Goal: Information Seeking & Learning: Learn about a topic

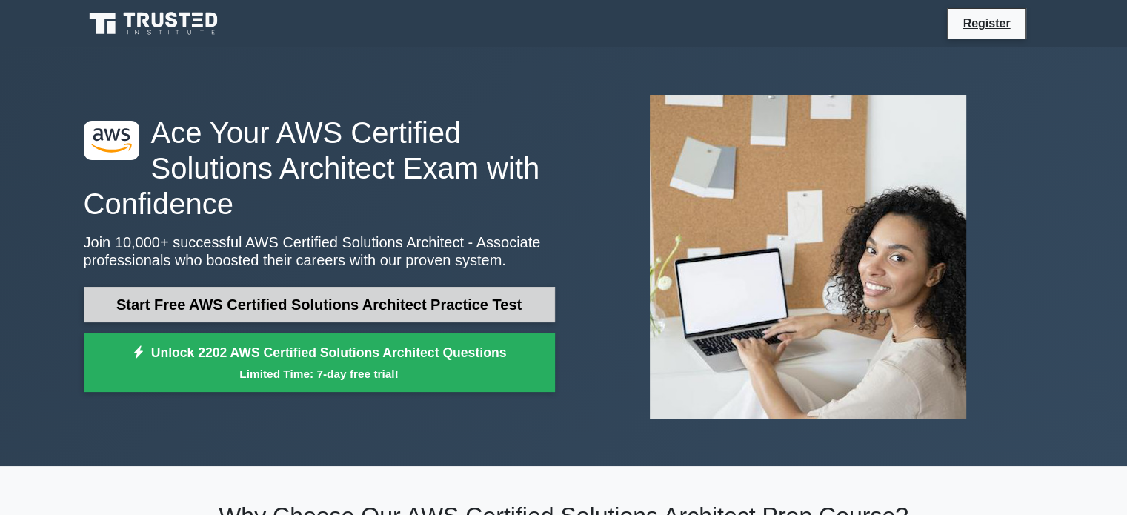
click at [207, 312] on link "Start Free AWS Certified Solutions Architect Practice Test" at bounding box center [319, 305] width 471 height 36
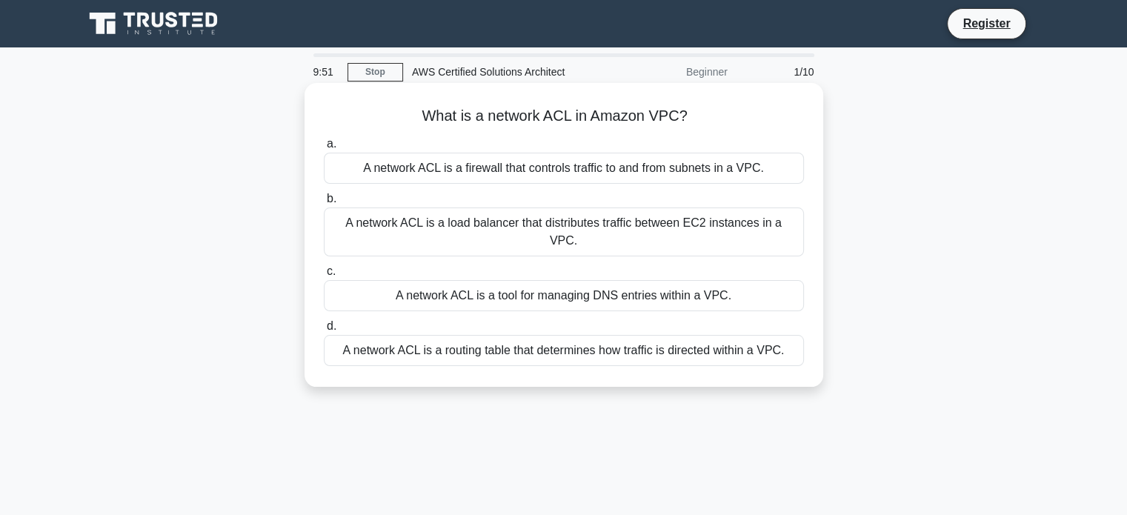
click at [467, 173] on div "A network ACL is a firewall that controls traffic to and from subnets in a VPC." at bounding box center [564, 168] width 480 height 31
click at [324, 149] on input "a. A network ACL is a firewall that controls traffic to and from subnets in a V…" at bounding box center [324, 144] width 0 height 10
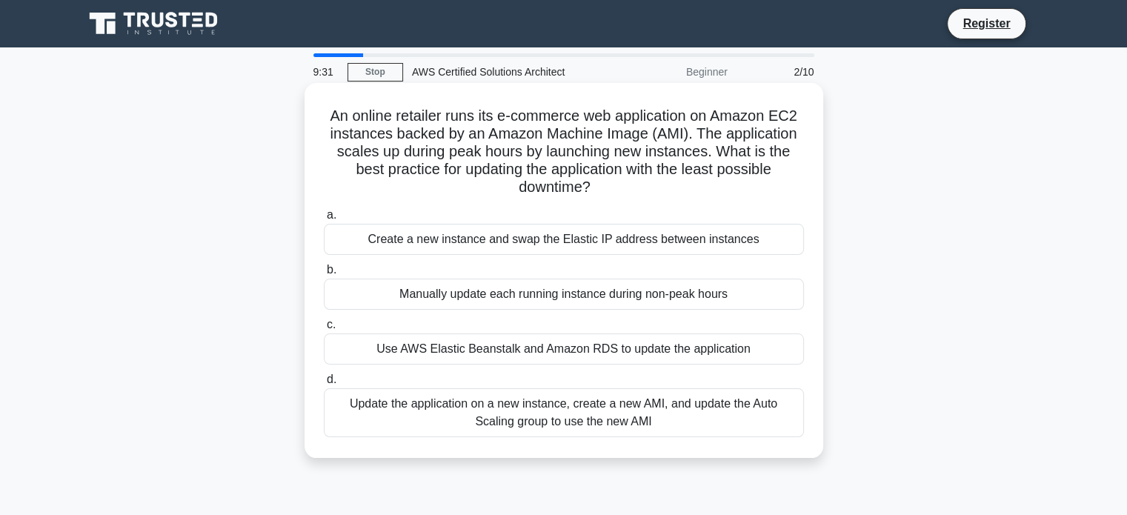
click at [507, 432] on div "Update the application on a new instance, create a new AMI, and update the Auto…" at bounding box center [564, 412] width 480 height 49
click at [324, 385] on input "d. Update the application on a new instance, create a new AMI, and update the A…" at bounding box center [324, 380] width 0 height 10
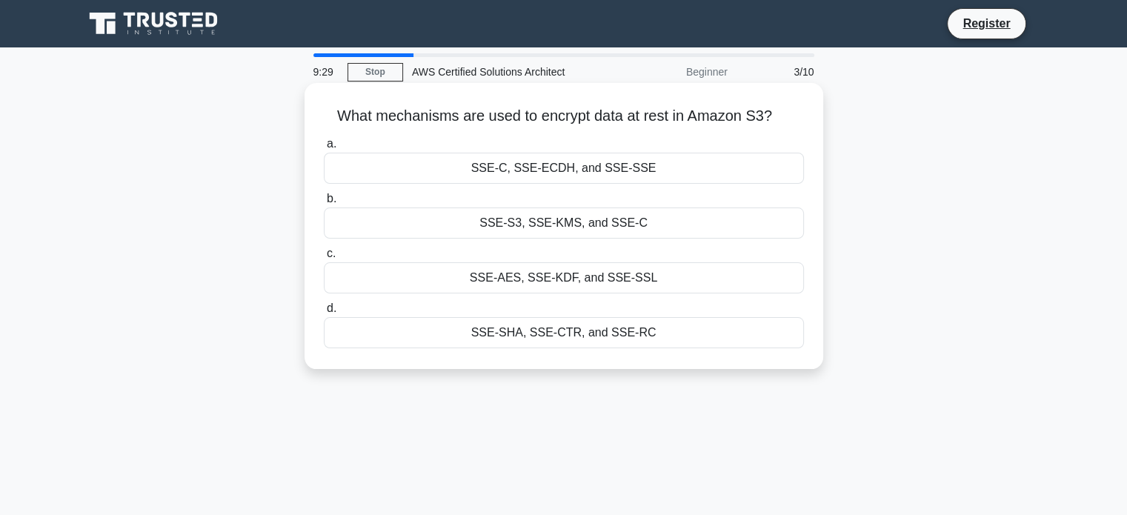
click at [528, 232] on div "SSE-S3, SSE-KMS, and SSE-C" at bounding box center [564, 222] width 480 height 31
click at [324, 204] on input "b. SSE-S3, SSE-KMS, and SSE-C" at bounding box center [324, 199] width 0 height 10
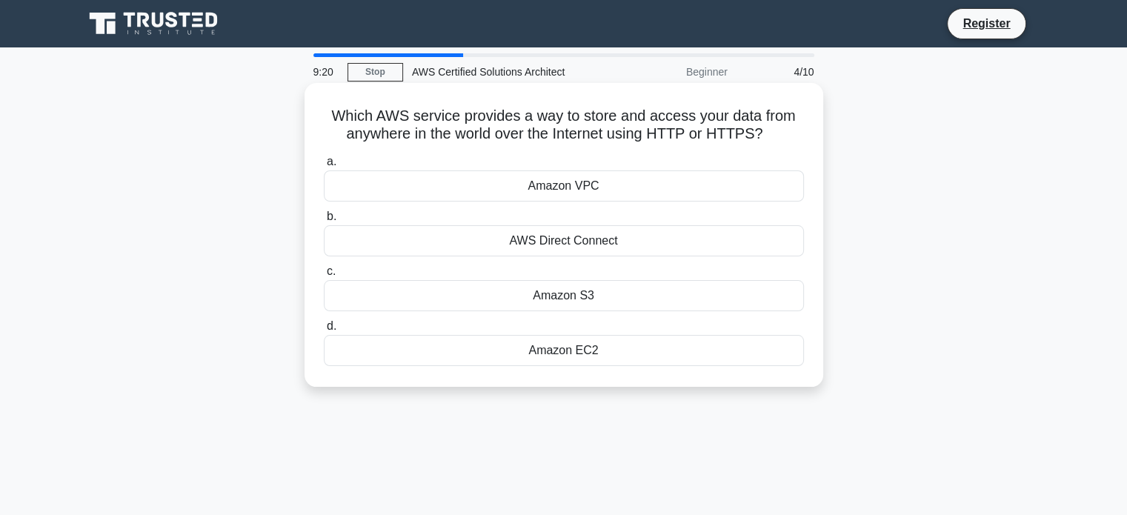
click at [533, 297] on div "Amazon S3" at bounding box center [564, 295] width 480 height 31
click at [324, 276] on input "c. Amazon S3" at bounding box center [324, 272] width 0 height 10
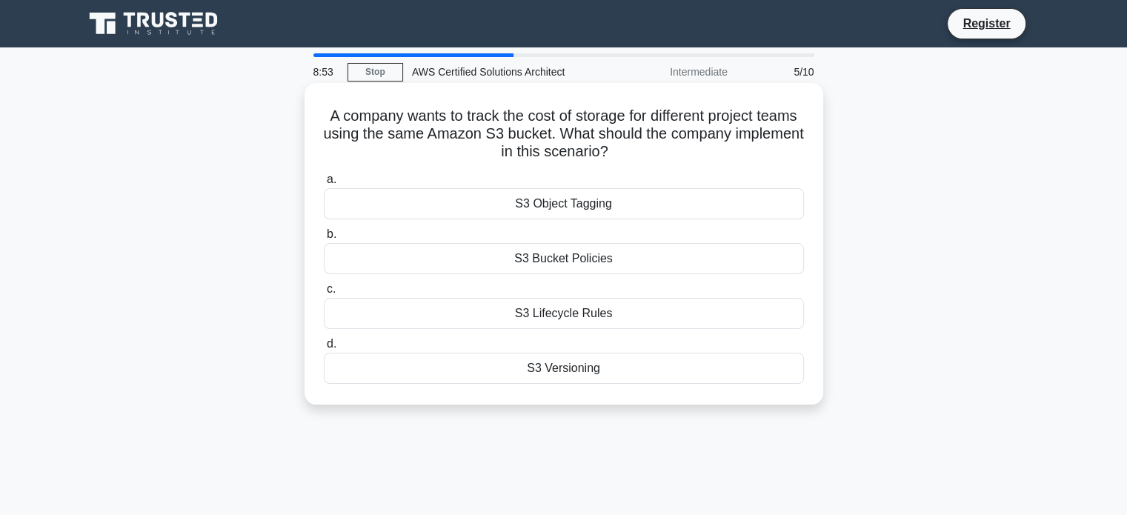
click at [560, 203] on div "S3 Object Tagging" at bounding box center [564, 203] width 480 height 31
click at [324, 184] on input "a. S3 Object Tagging" at bounding box center [324, 180] width 0 height 10
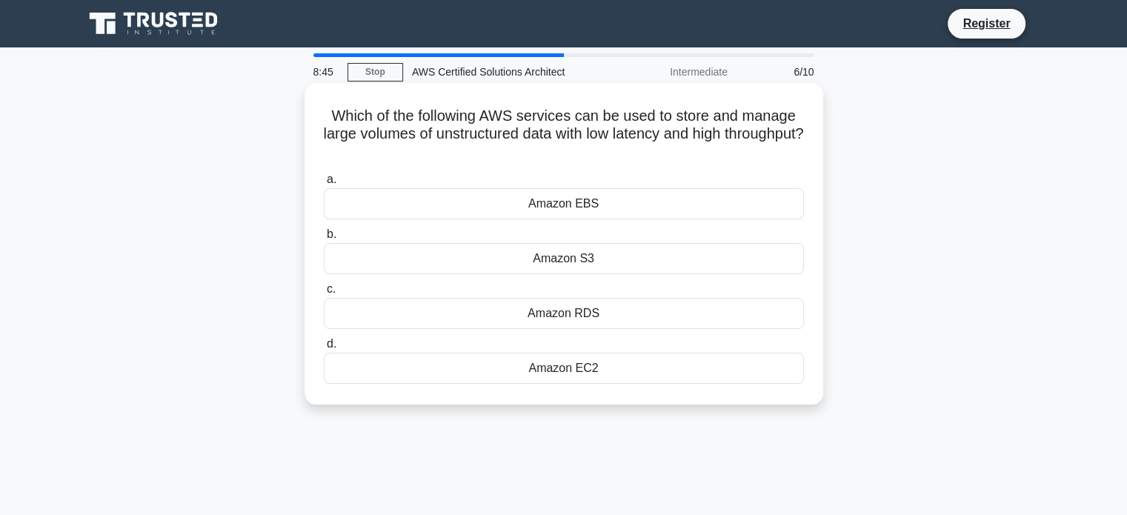
click at [595, 267] on div "Amazon S3" at bounding box center [564, 258] width 480 height 31
click at [324, 239] on input "b. Amazon S3" at bounding box center [324, 235] width 0 height 10
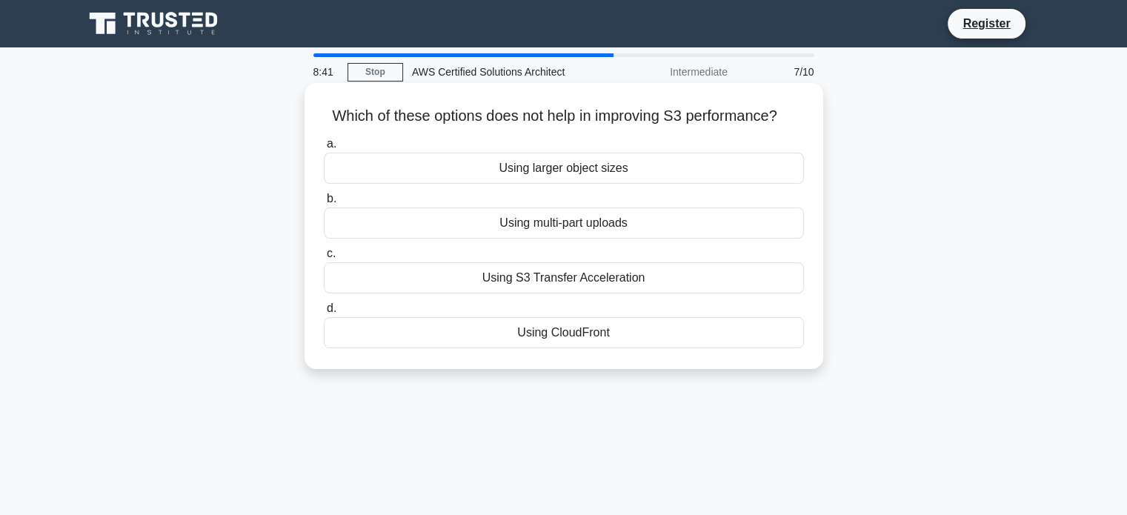
click at [572, 174] on div "Using larger object sizes" at bounding box center [564, 168] width 480 height 31
click at [324, 149] on input "a. Using larger object sizes" at bounding box center [324, 144] width 0 height 10
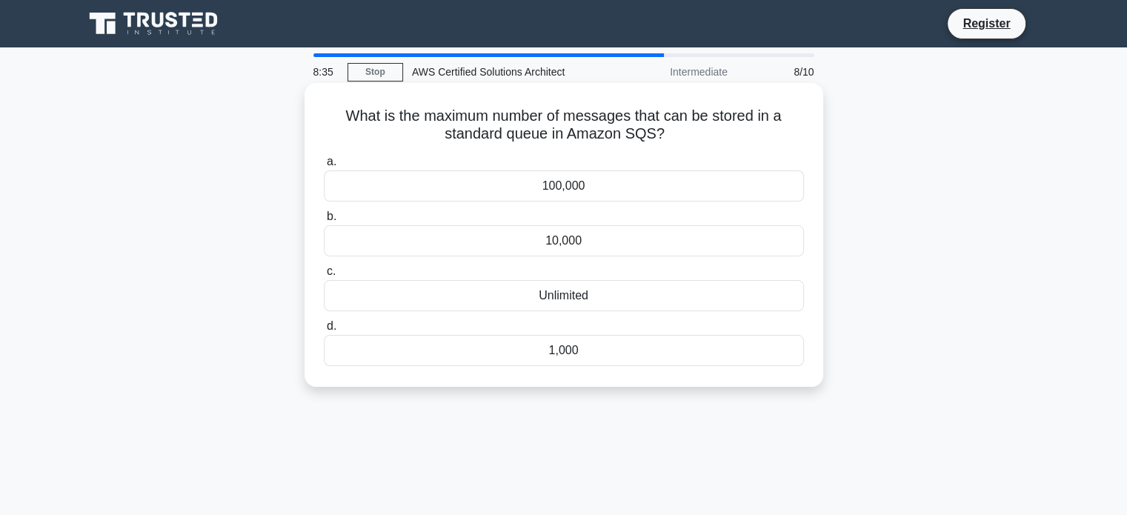
click at [575, 298] on div "Unlimited" at bounding box center [564, 295] width 480 height 31
click at [324, 276] on input "c. Unlimited" at bounding box center [324, 272] width 0 height 10
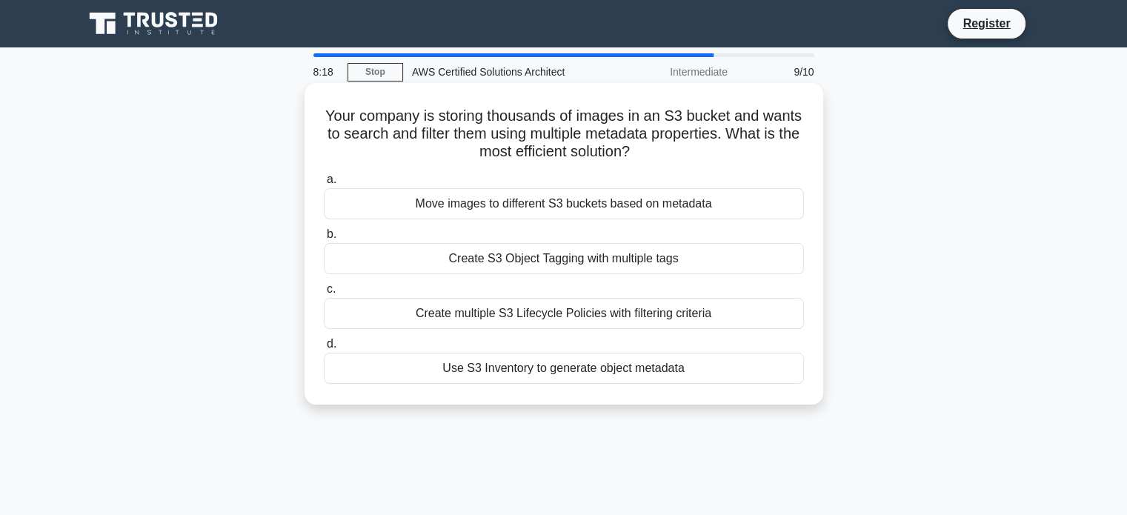
click at [569, 271] on div "Create S3 Object Tagging with multiple tags" at bounding box center [564, 258] width 480 height 31
click at [324, 239] on input "b. Create S3 Object Tagging with multiple tags" at bounding box center [324, 235] width 0 height 10
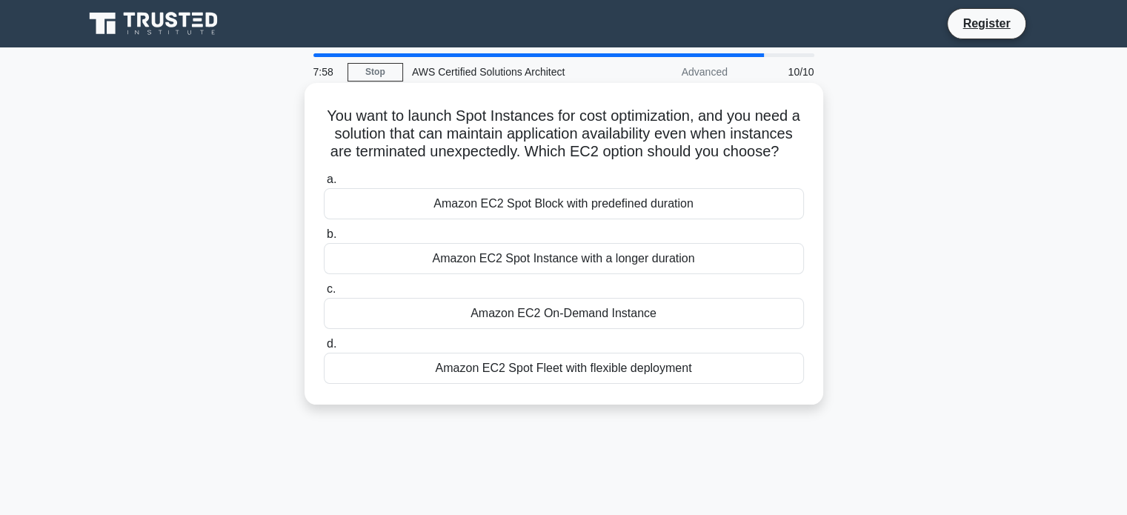
click at [585, 382] on div "Amazon EC2 Spot Fleet with flexible deployment" at bounding box center [564, 368] width 480 height 31
click at [324, 349] on input "d. Amazon EC2 Spot Fleet with flexible deployment" at bounding box center [324, 344] width 0 height 10
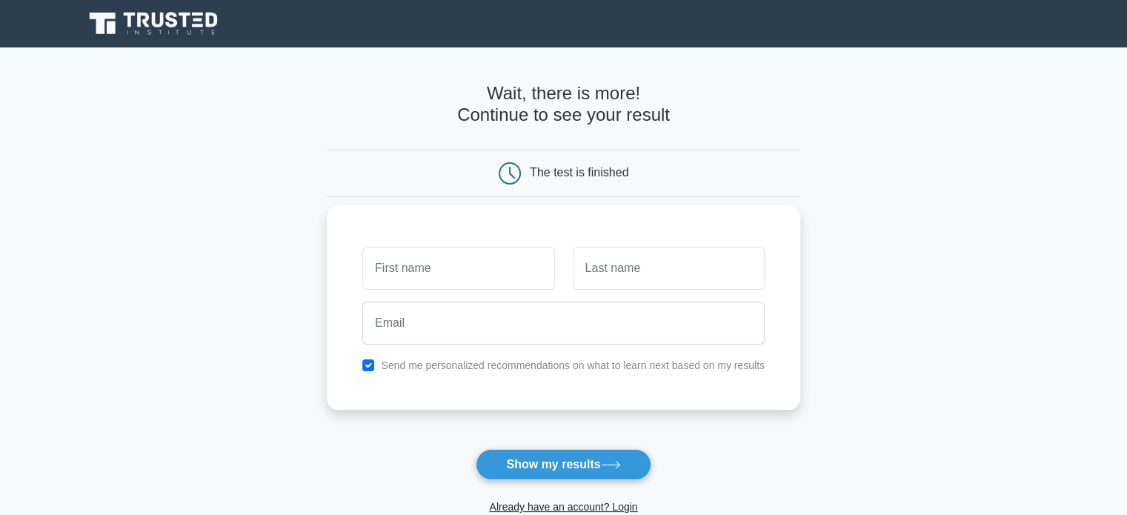
click at [516, 275] on input "text" at bounding box center [458, 268] width 192 height 43
click at [613, 269] on input "text" at bounding box center [669, 268] width 192 height 43
type input "[PERSON_NAME]"
click at [503, 277] on input "text" at bounding box center [458, 268] width 192 height 43
type input "[PERSON_NAME]"
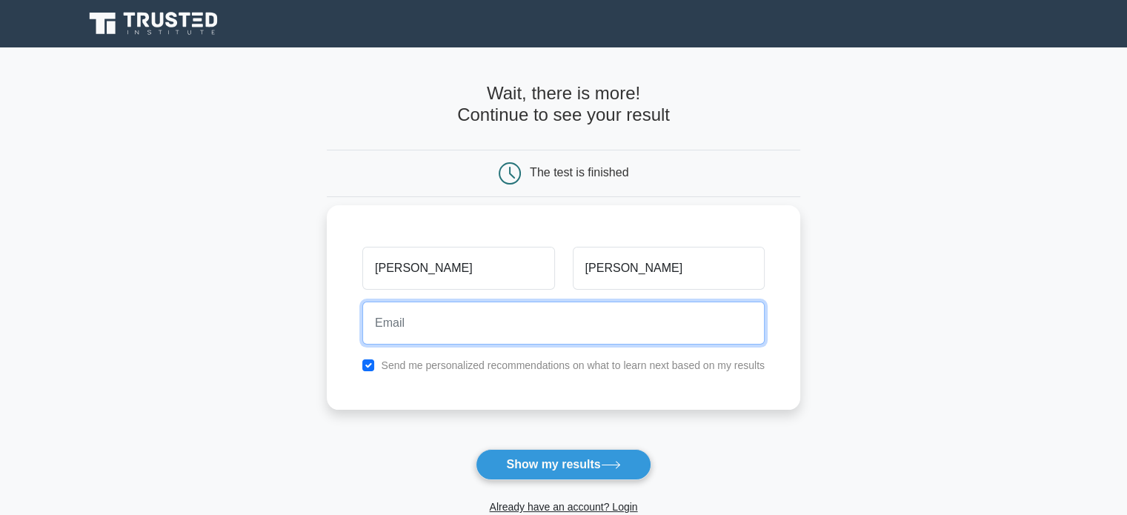
click at [477, 319] on input "email" at bounding box center [563, 323] width 402 height 43
click at [491, 319] on input "[EMAIL_ADDRESS][PERSON_NAME][DOMAIN_NAME]" at bounding box center [563, 323] width 402 height 43
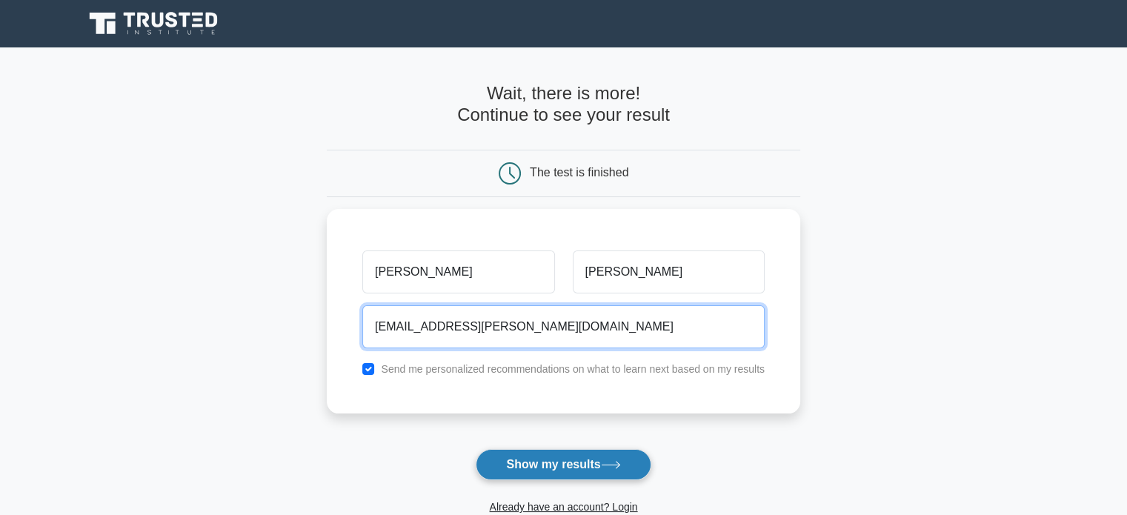
type input "[EMAIL_ADDRESS][PERSON_NAME][DOMAIN_NAME]"
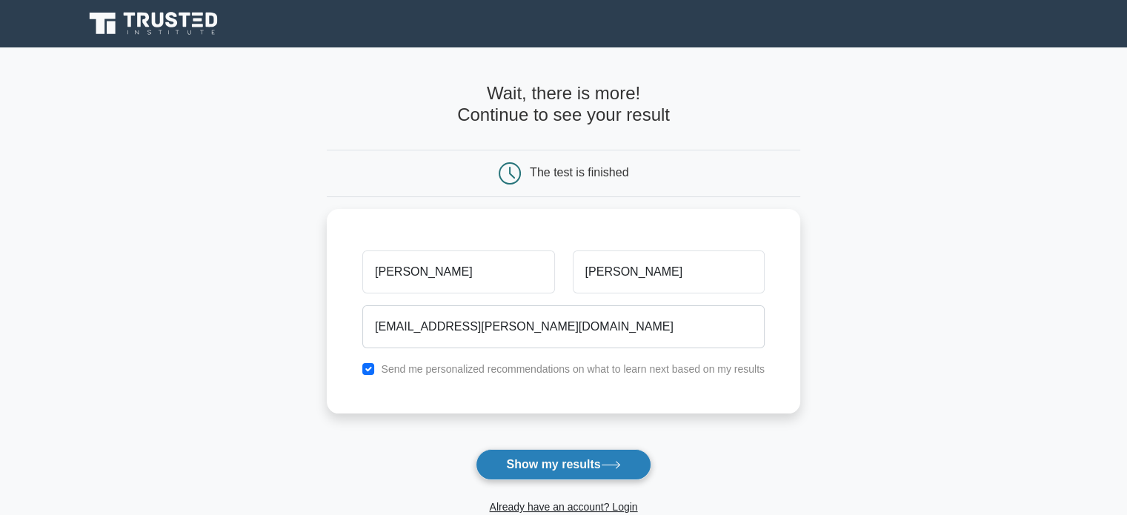
click at [568, 476] on button "Show my results" at bounding box center [563, 464] width 175 height 31
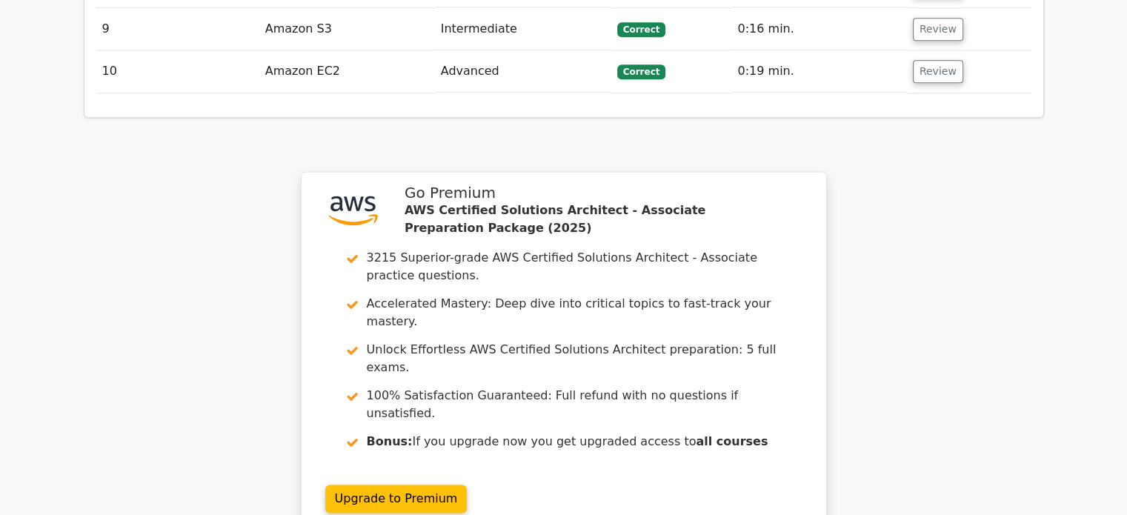
scroll to position [1986, 0]
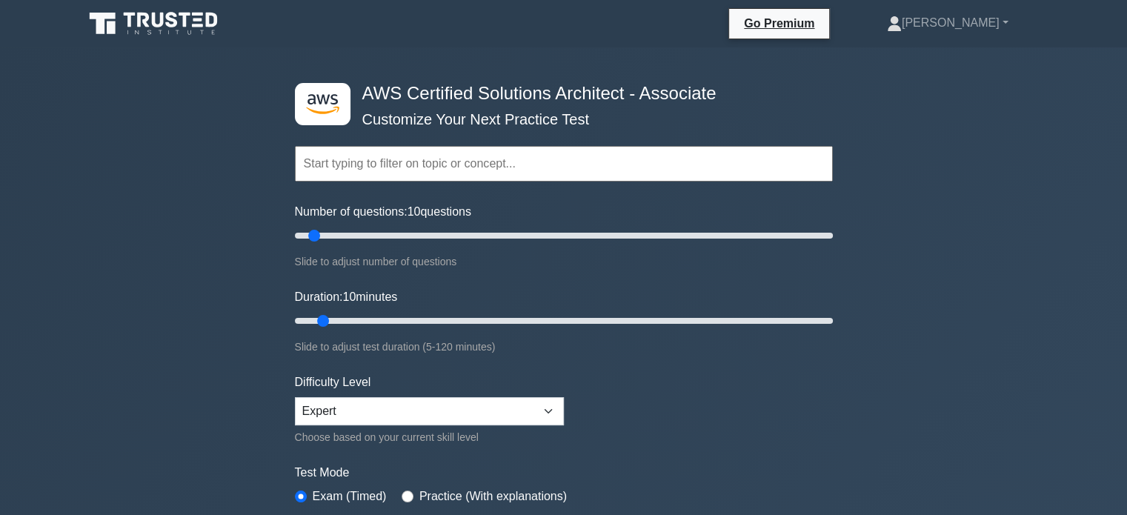
click at [909, 316] on div ".st0{fill:#252F3E;} .st1{fill-rule:evenodd;clip-rule:evenodd;fill:#FF9900;} AWS…" at bounding box center [563, 478] width 1127 height 862
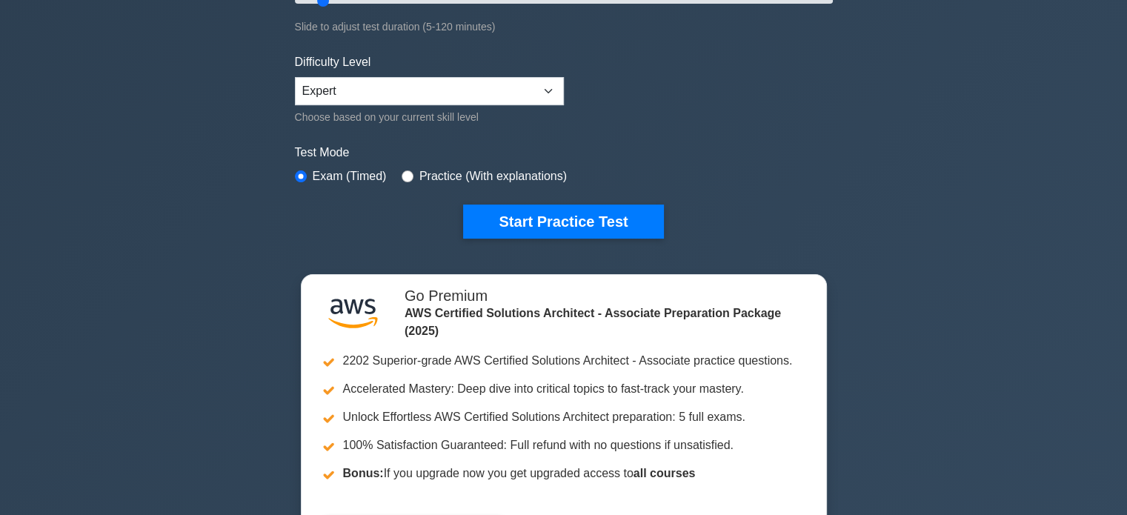
scroll to position [326, 0]
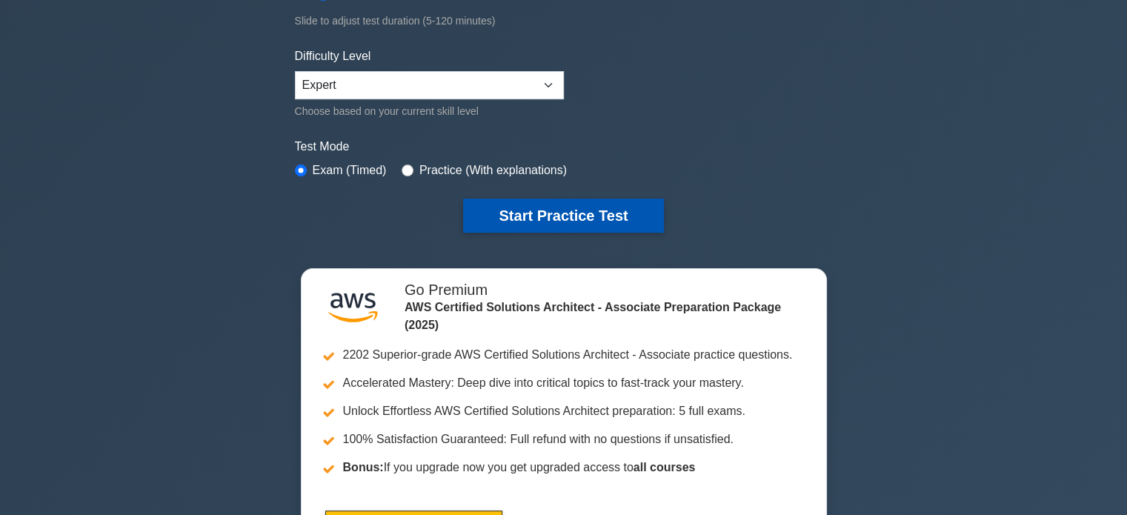
click at [645, 220] on button "Start Practice Test" at bounding box center [563, 216] width 200 height 34
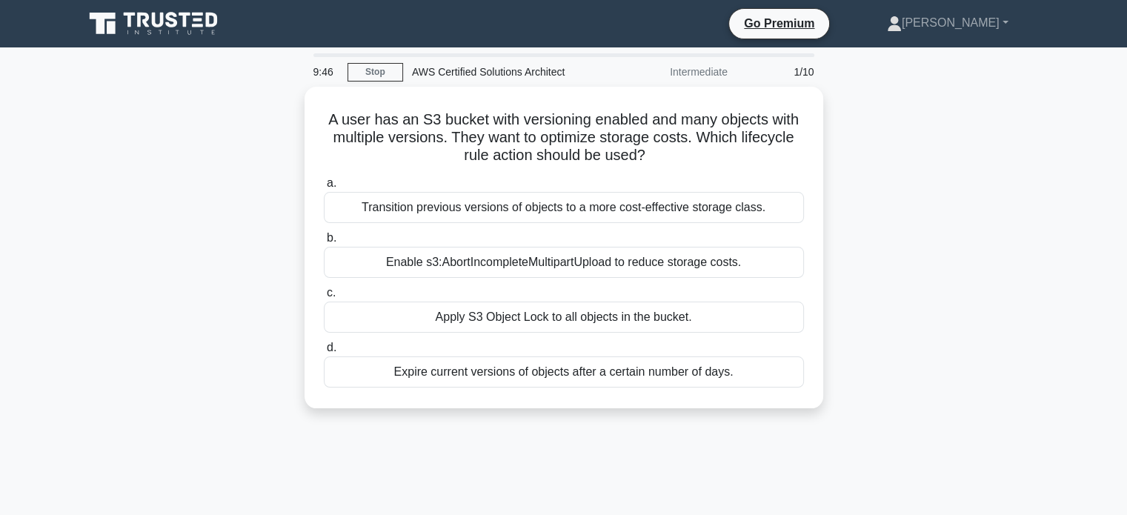
click at [645, 220] on div "a. Transition previous versions of objects to a more cost-effective storage cla…" at bounding box center [564, 280] width 498 height 219
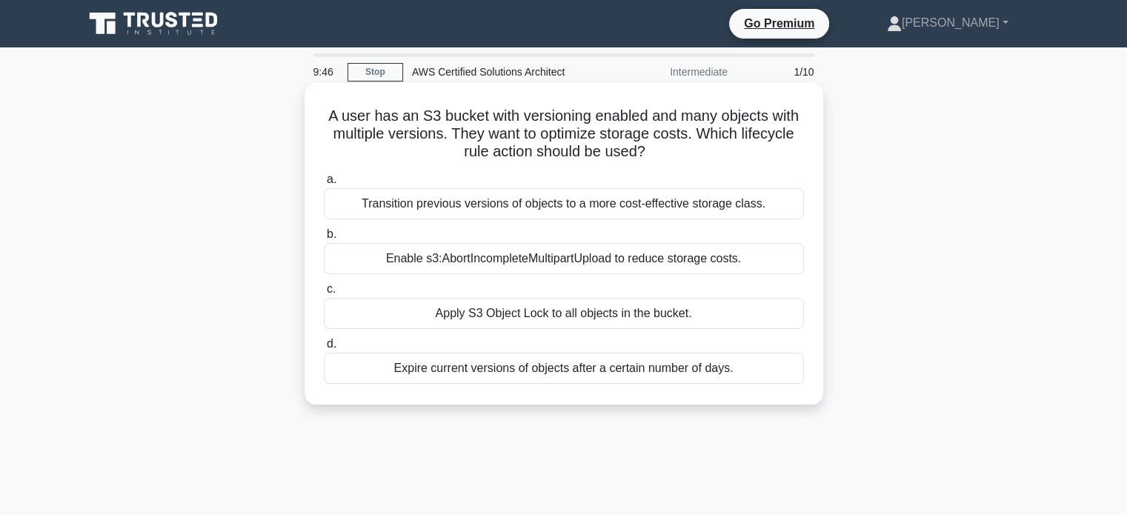
click at [633, 210] on div "Transition previous versions of objects to a more cost-effective storage class." at bounding box center [564, 203] width 480 height 31
click at [324, 184] on input "a. Transition previous versions of objects to a more cost-effective storage cla…" at bounding box center [324, 180] width 0 height 10
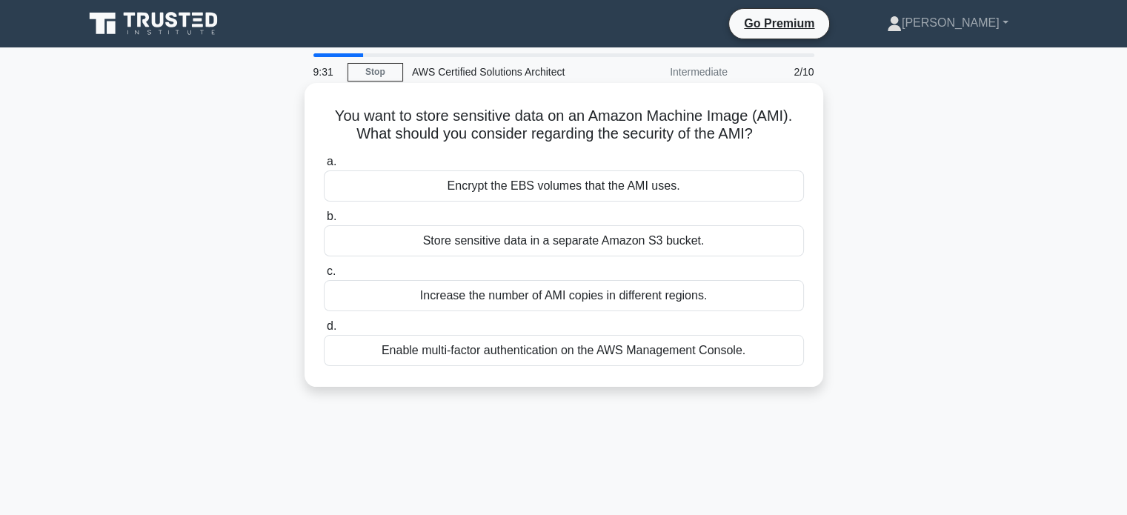
click at [628, 190] on div "Encrypt the EBS volumes that the AMI uses." at bounding box center [564, 185] width 480 height 31
click at [324, 167] on input "a. Encrypt the EBS volumes that the AMI uses." at bounding box center [324, 162] width 0 height 10
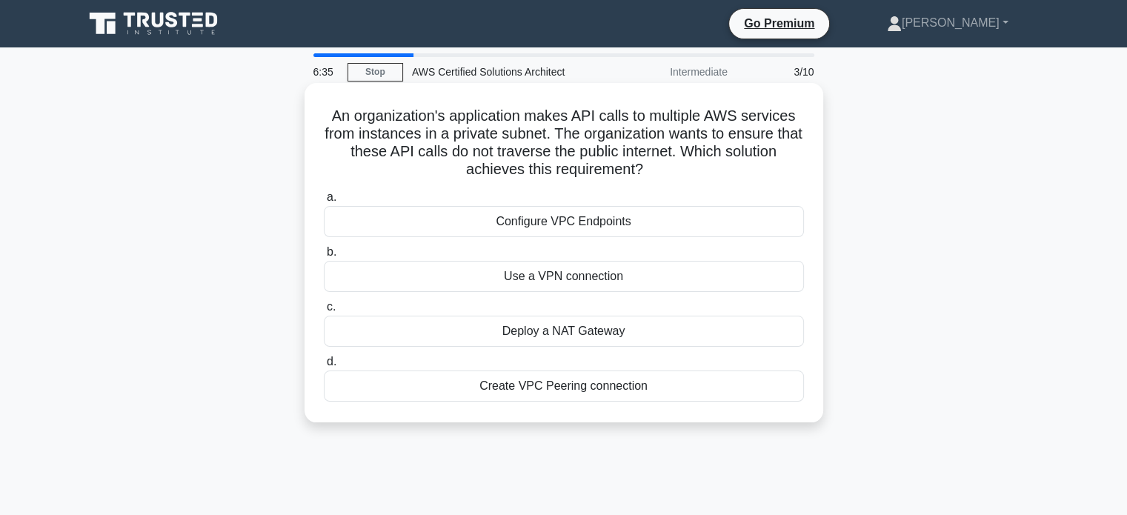
click at [607, 220] on div "Configure VPC Endpoints" at bounding box center [564, 221] width 480 height 31
click at [324, 202] on input "a. Configure VPC Endpoints" at bounding box center [324, 198] width 0 height 10
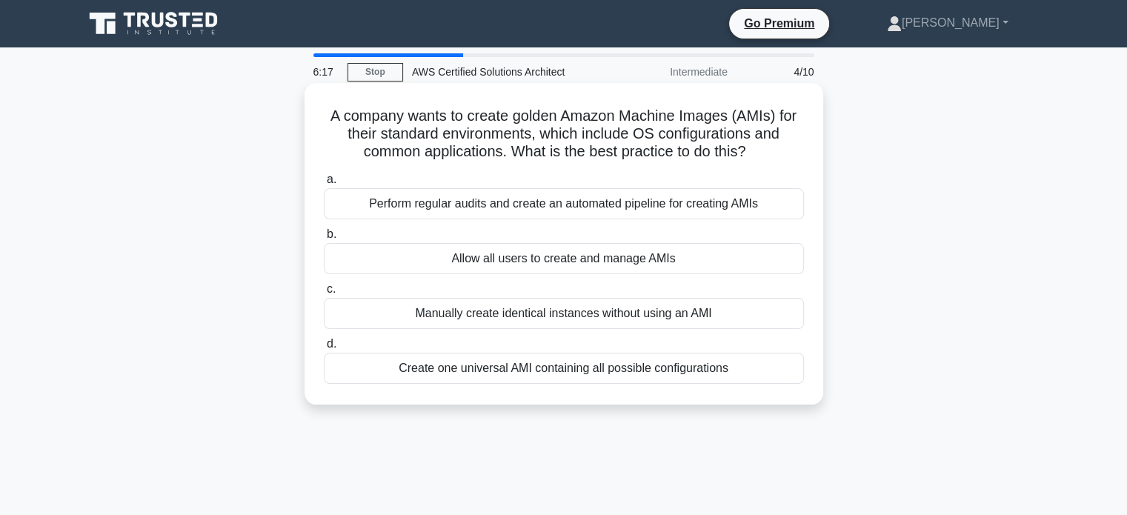
click at [616, 195] on div "Perform regular audits and create an automated pipeline for creating AMIs" at bounding box center [564, 203] width 480 height 31
click at [324, 184] on input "a. Perform regular audits and create an automated pipeline for creating AMIs" at bounding box center [324, 180] width 0 height 10
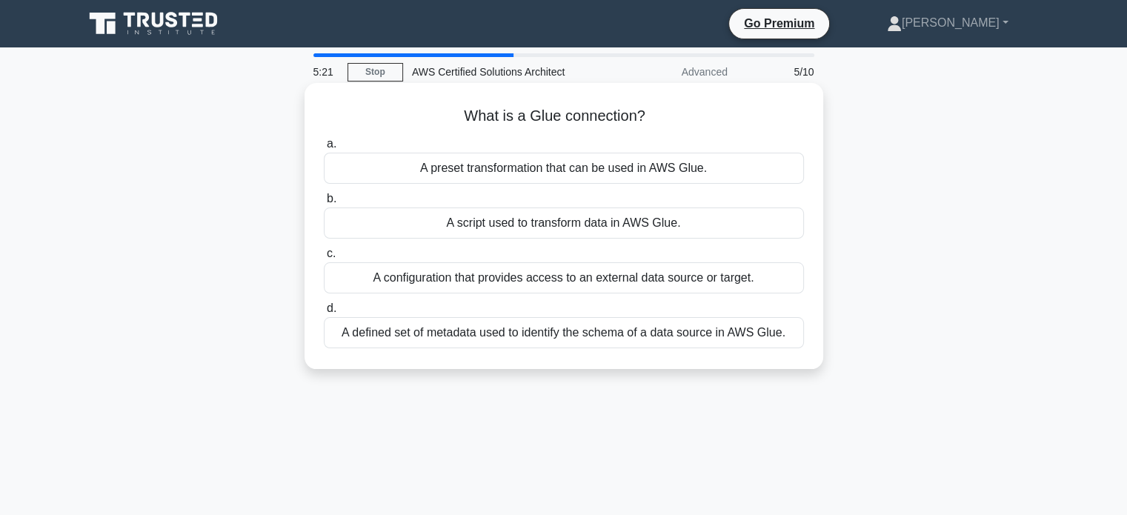
click at [428, 159] on div "A preset transformation that can be used in AWS Glue." at bounding box center [564, 168] width 480 height 31
click at [324, 149] on input "a. A preset transformation that can be used in AWS Glue." at bounding box center [324, 144] width 0 height 10
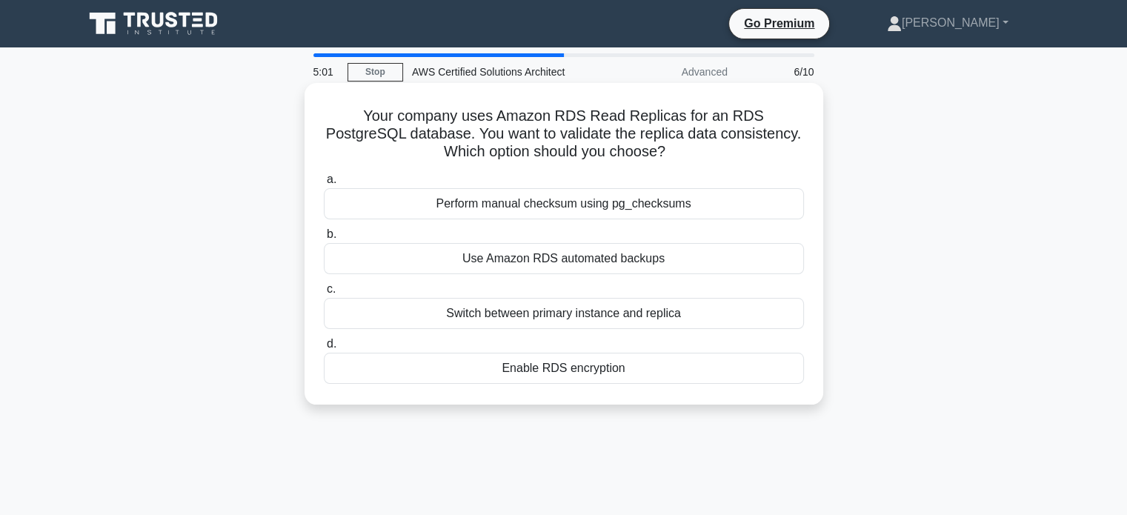
click at [496, 199] on div "Perform manual checksum using pg_checksums" at bounding box center [564, 203] width 480 height 31
click at [324, 184] on input "a. Perform manual checksum using pg_checksums" at bounding box center [324, 180] width 0 height 10
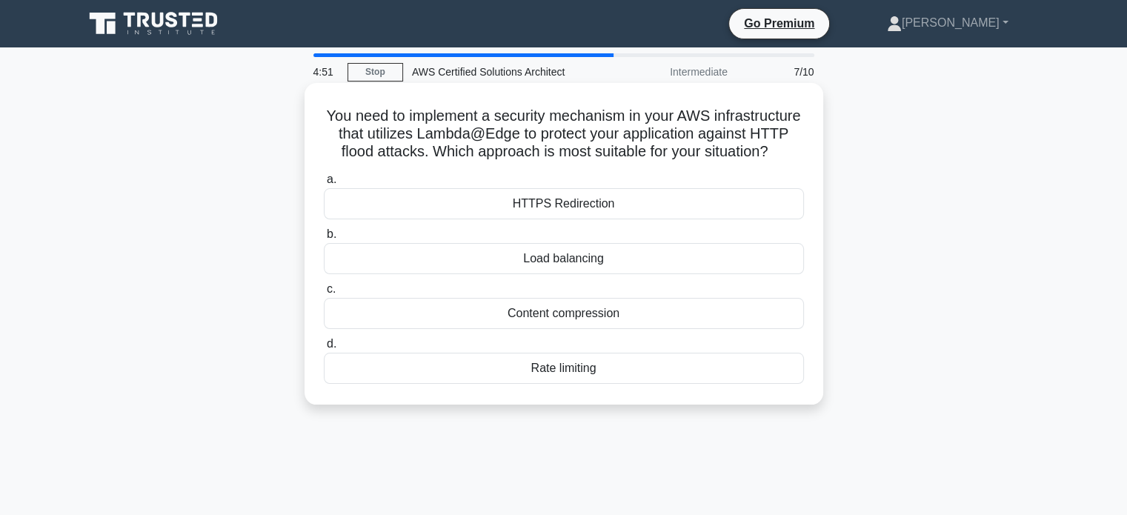
click at [546, 382] on div "Rate limiting" at bounding box center [564, 368] width 480 height 31
click at [324, 349] on input "d. Rate limiting" at bounding box center [324, 344] width 0 height 10
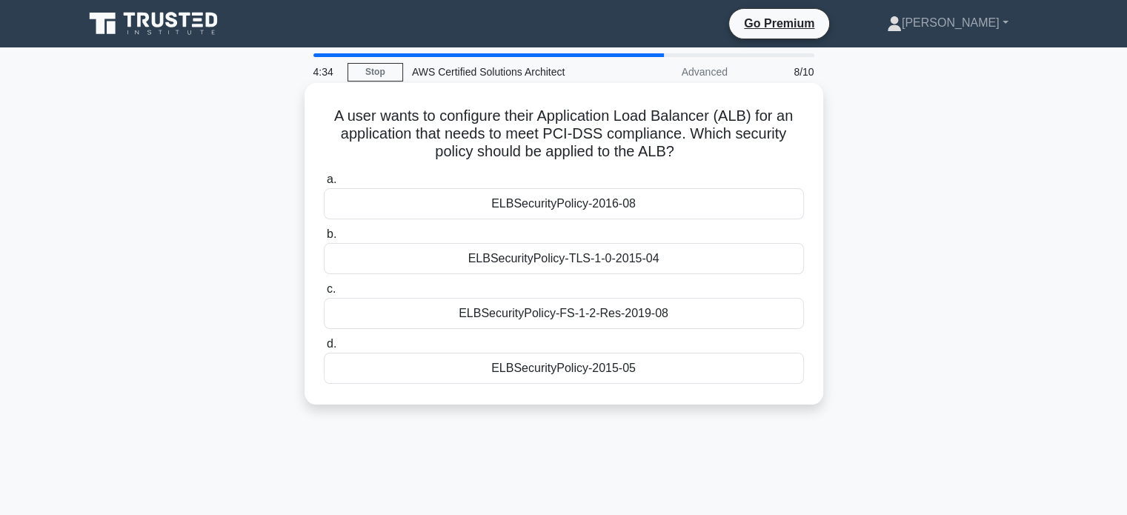
click at [514, 219] on div "ELBSecurityPolicy-2016-08" at bounding box center [564, 203] width 480 height 31
click at [324, 184] on input "a. ELBSecurityPolicy-2016-08" at bounding box center [324, 180] width 0 height 10
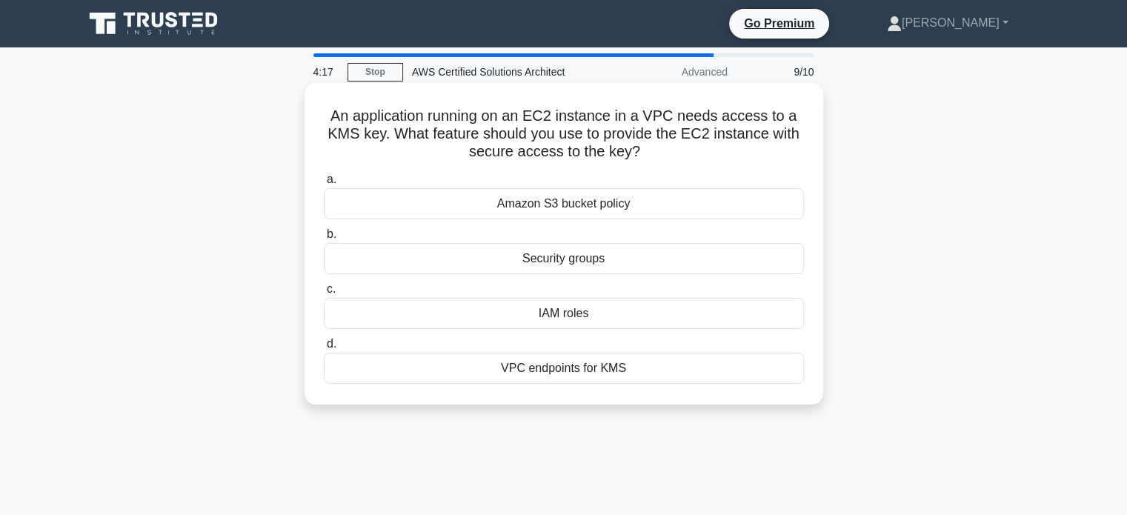
click at [551, 375] on div "VPC endpoints for KMS" at bounding box center [564, 368] width 480 height 31
click at [324, 349] on input "d. VPC endpoints for KMS" at bounding box center [324, 344] width 0 height 10
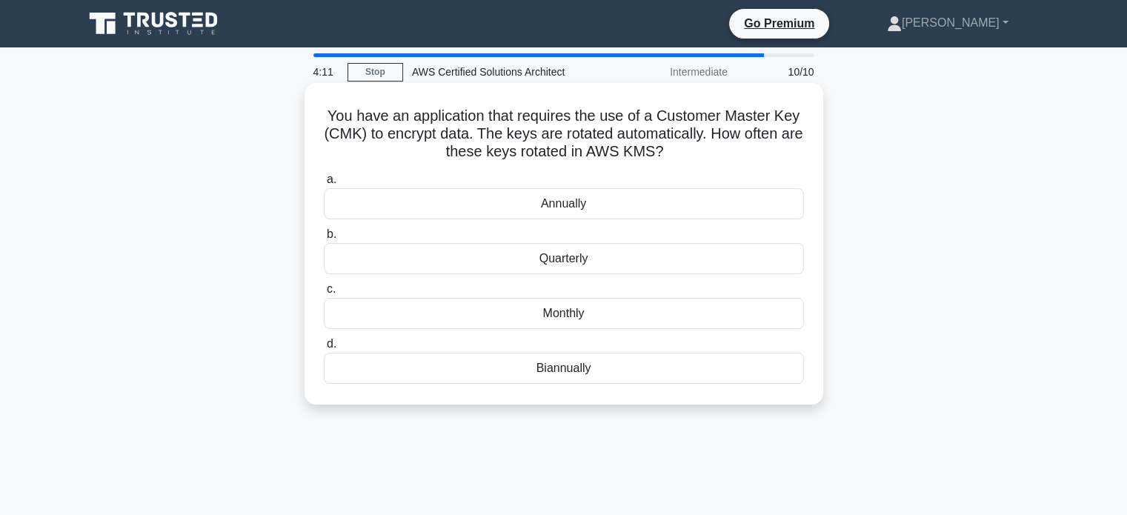
click at [557, 208] on div "Annually" at bounding box center [564, 203] width 480 height 31
click at [324, 184] on input "a. Annually" at bounding box center [324, 180] width 0 height 10
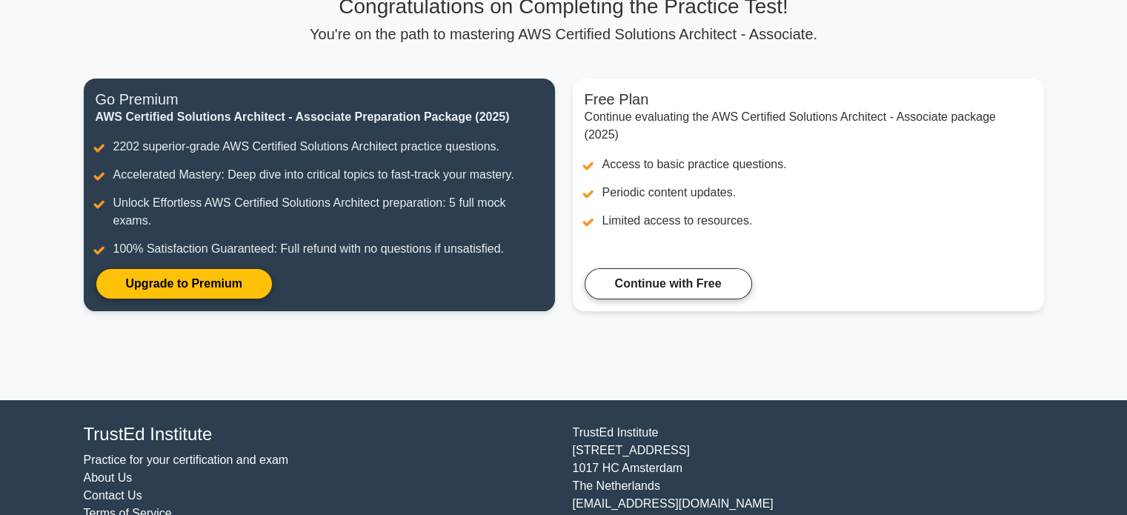
scroll to position [125, 0]
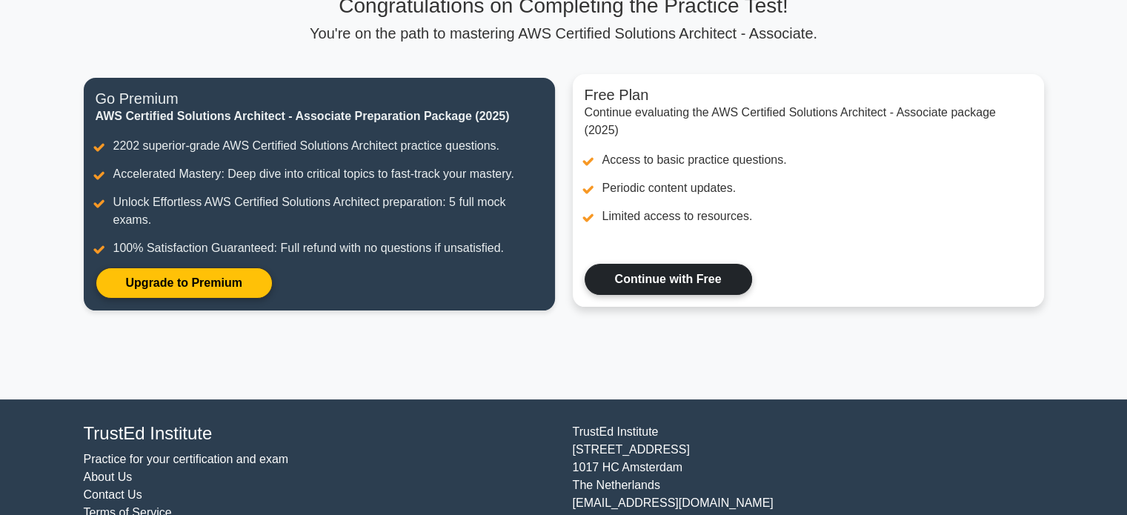
click at [659, 295] on link "Continue with Free" at bounding box center [668, 279] width 167 height 31
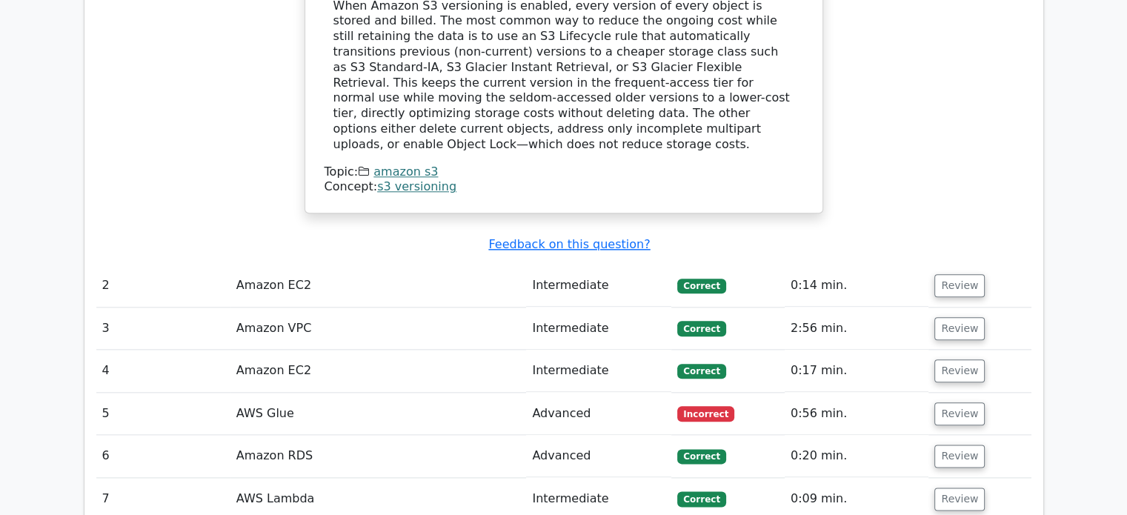
scroll to position [1689, 0]
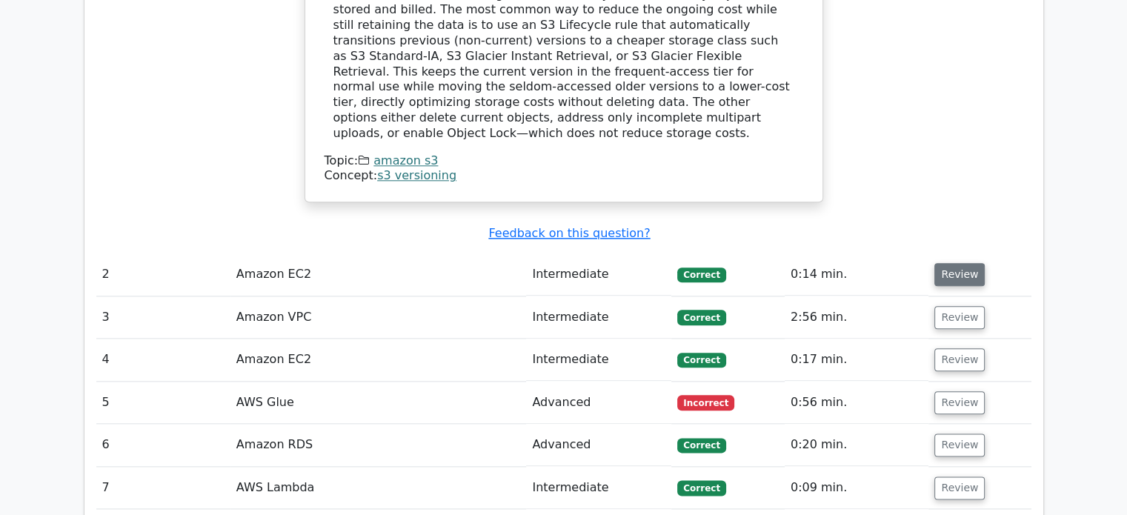
click at [948, 263] on button "Review" at bounding box center [959, 274] width 50 height 23
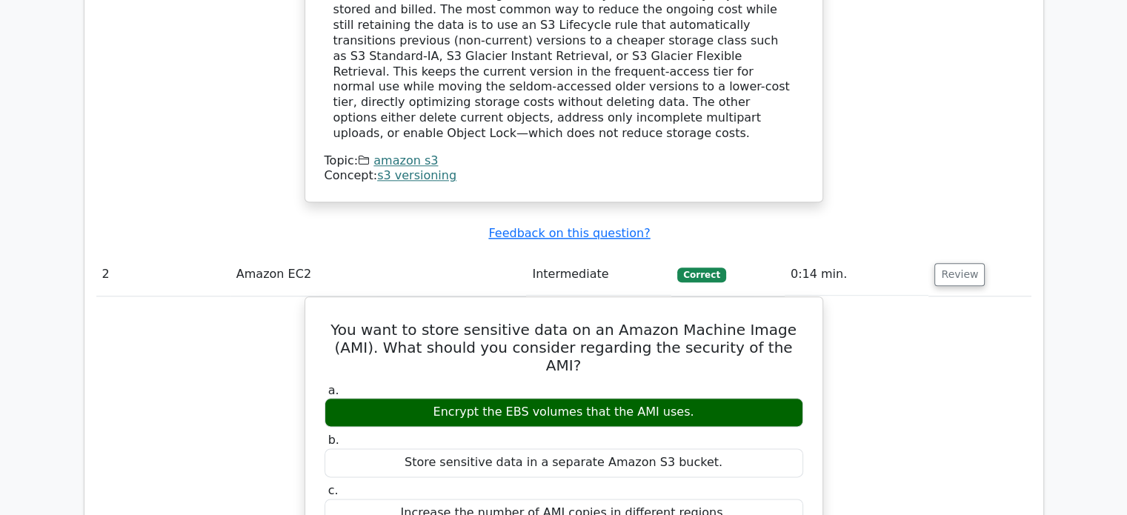
drag, startPoint x: 948, startPoint y: 209, endPoint x: 951, endPoint y: 278, distance: 69.0
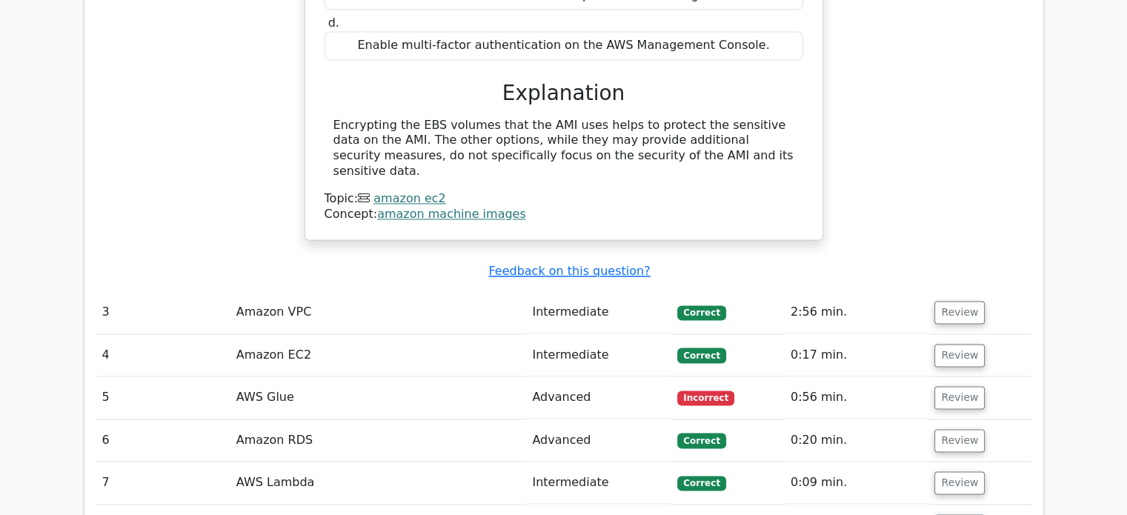
scroll to position [2281, 0]
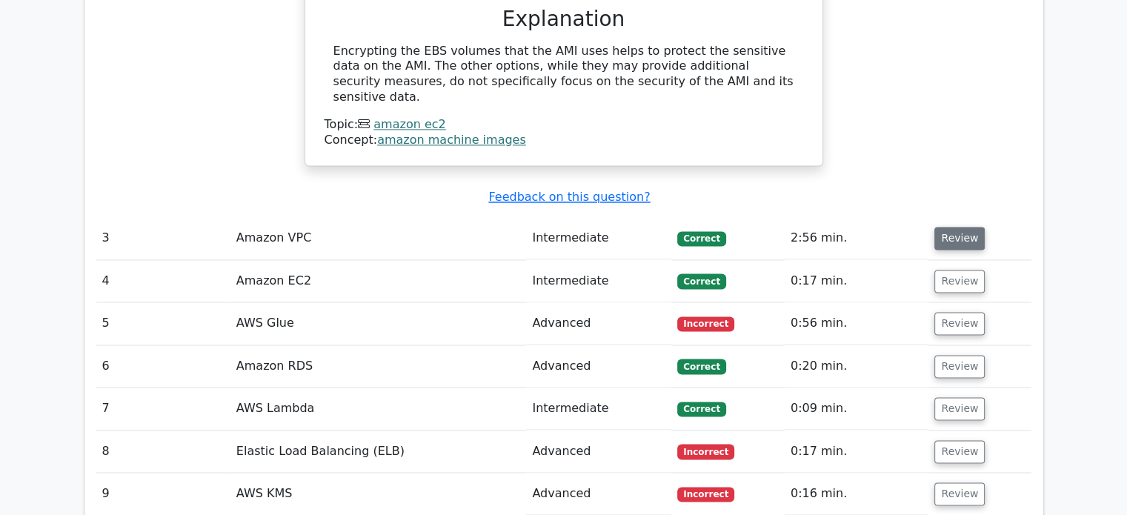
click at [967, 227] on button "Review" at bounding box center [959, 238] width 50 height 23
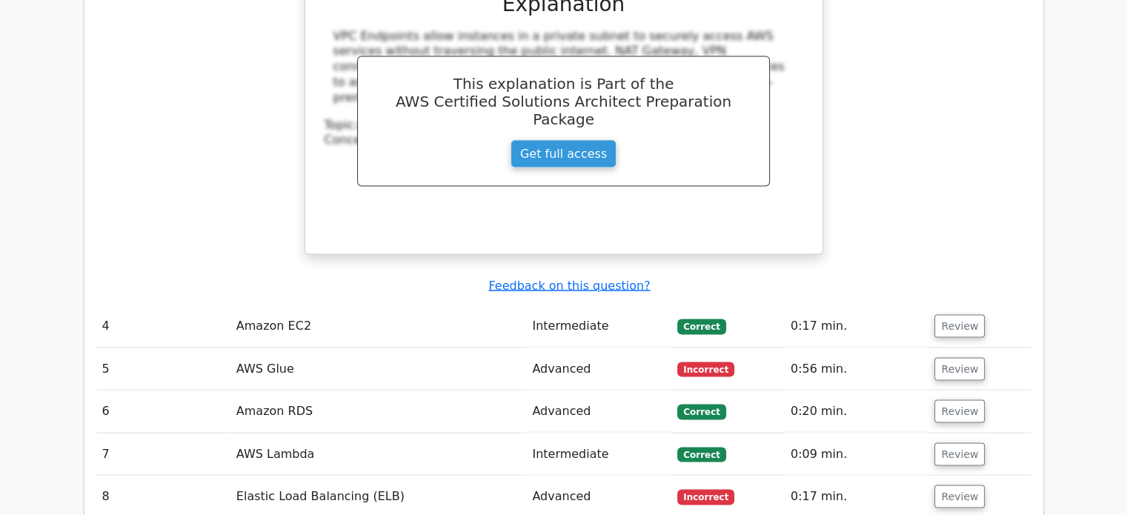
scroll to position [2873, 0]
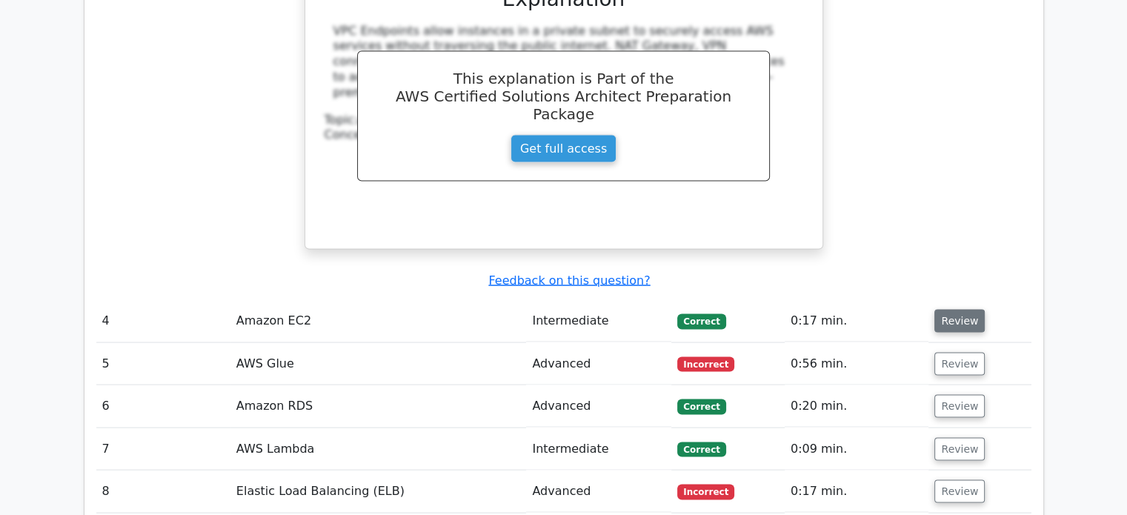
click at [960, 310] on button "Review" at bounding box center [959, 321] width 50 height 23
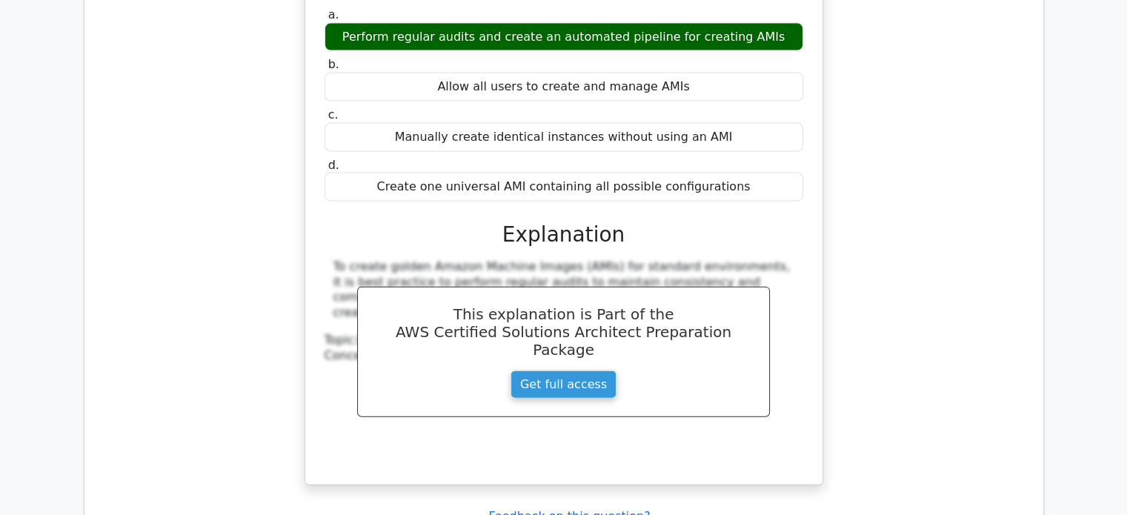
scroll to position [3466, 0]
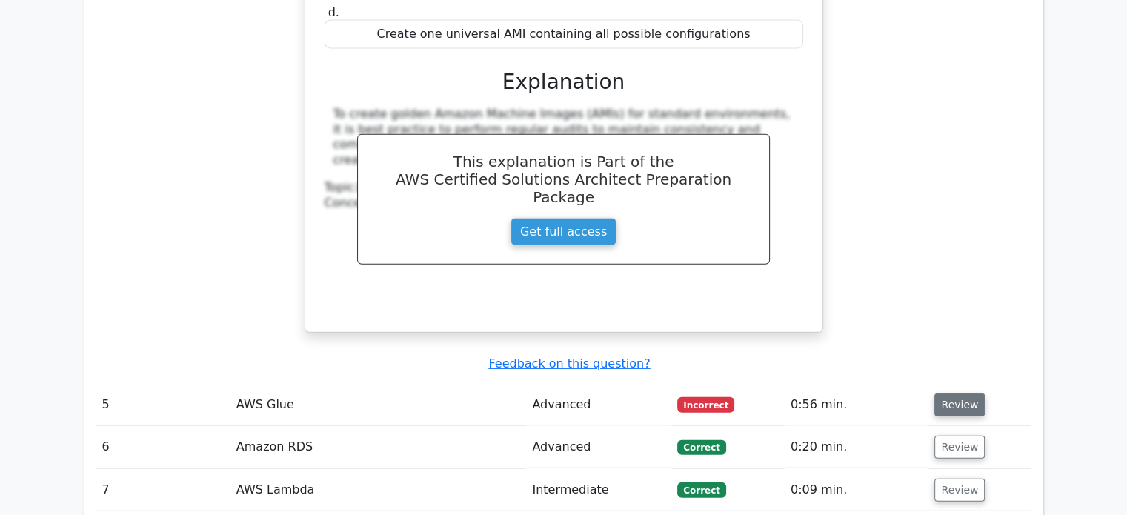
click at [960, 393] on button "Review" at bounding box center [959, 404] width 50 height 23
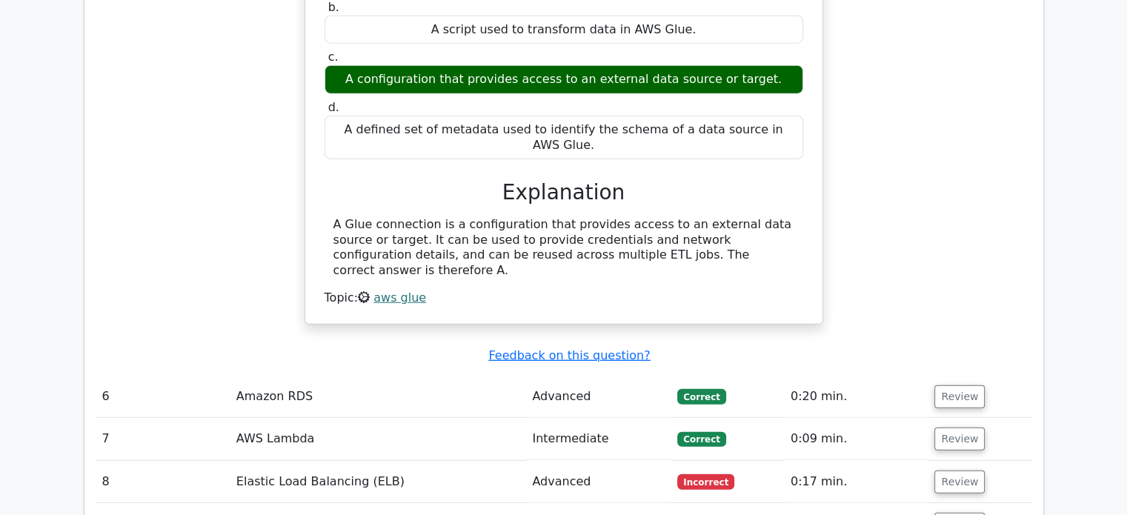
scroll to position [4029, 0]
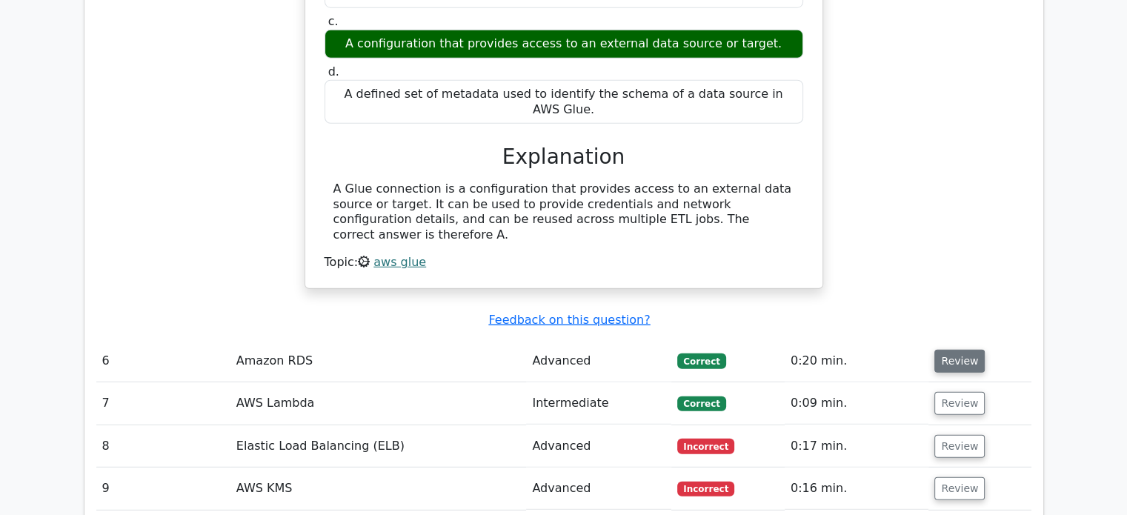
click at [954, 350] on button "Review" at bounding box center [959, 361] width 50 height 23
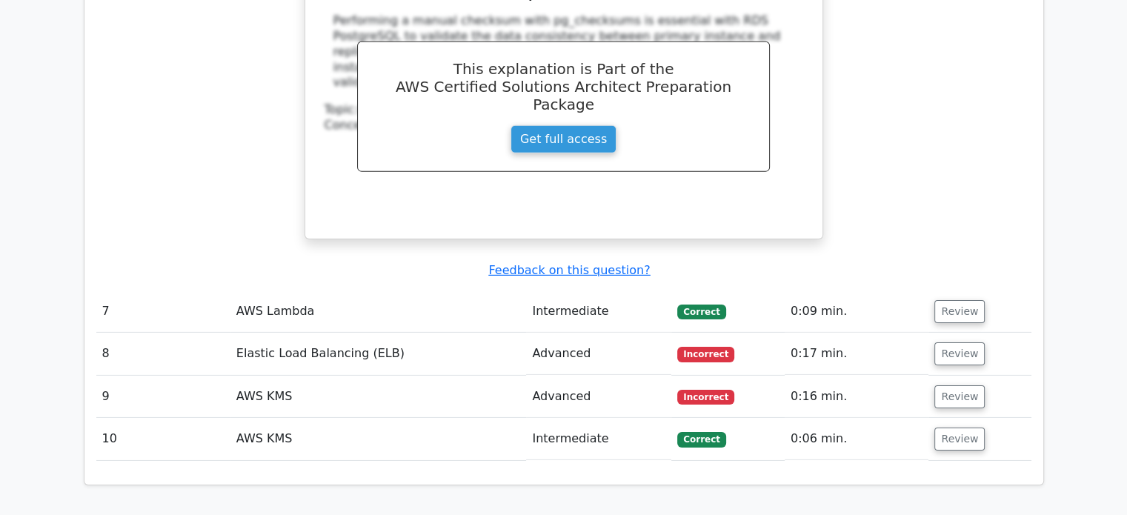
scroll to position [4740, 0]
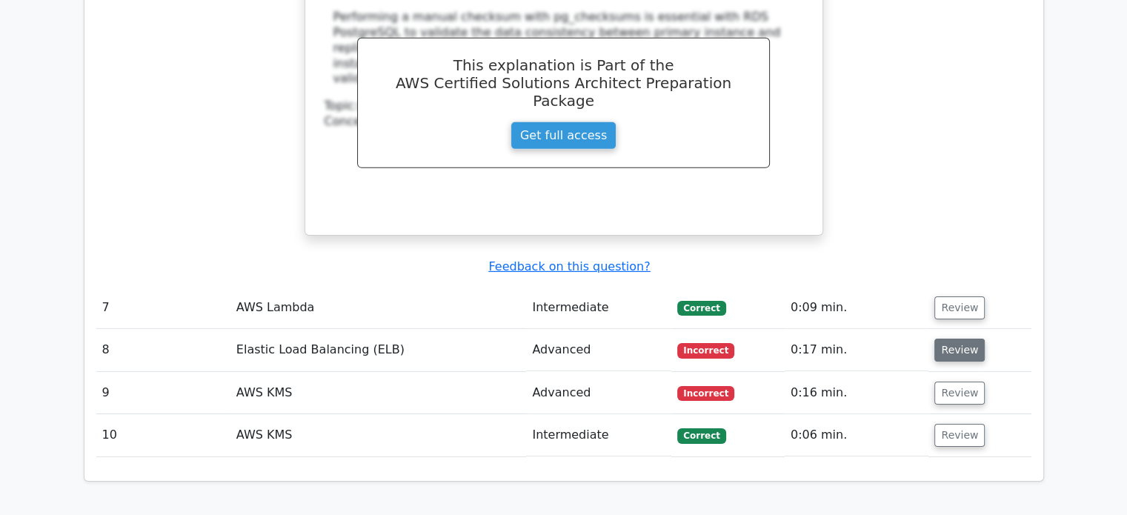
click at [971, 339] on button "Review" at bounding box center [959, 350] width 50 height 23
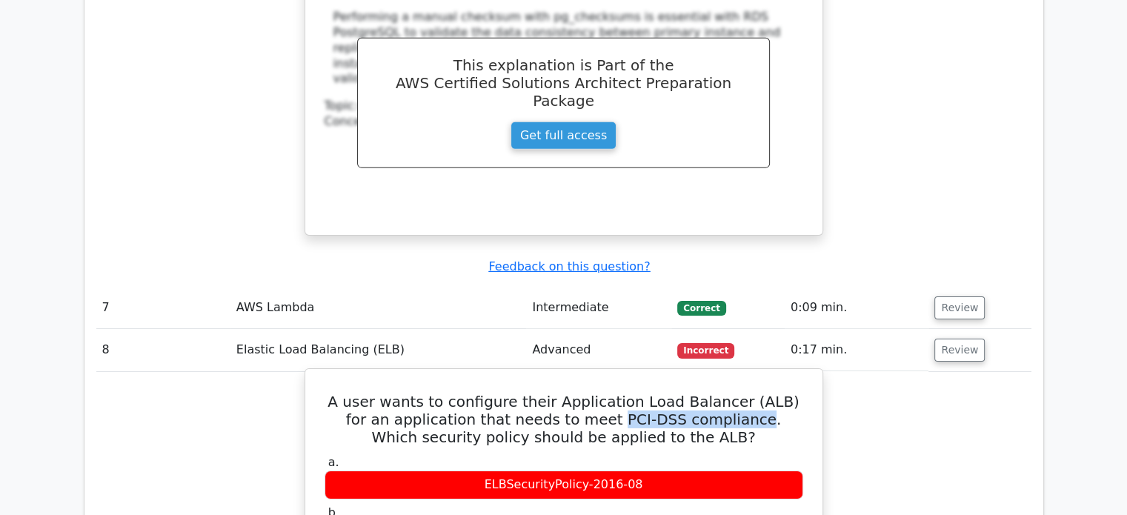
drag, startPoint x: 547, startPoint y: 256, endPoint x: 685, endPoint y: 262, distance: 137.9
click at [685, 393] on h5 "A user wants to configure their Application Load Balancer (ALB) for an applicat…" at bounding box center [564, 419] width 482 height 53
copy h5 "PCI-DSS compliance"
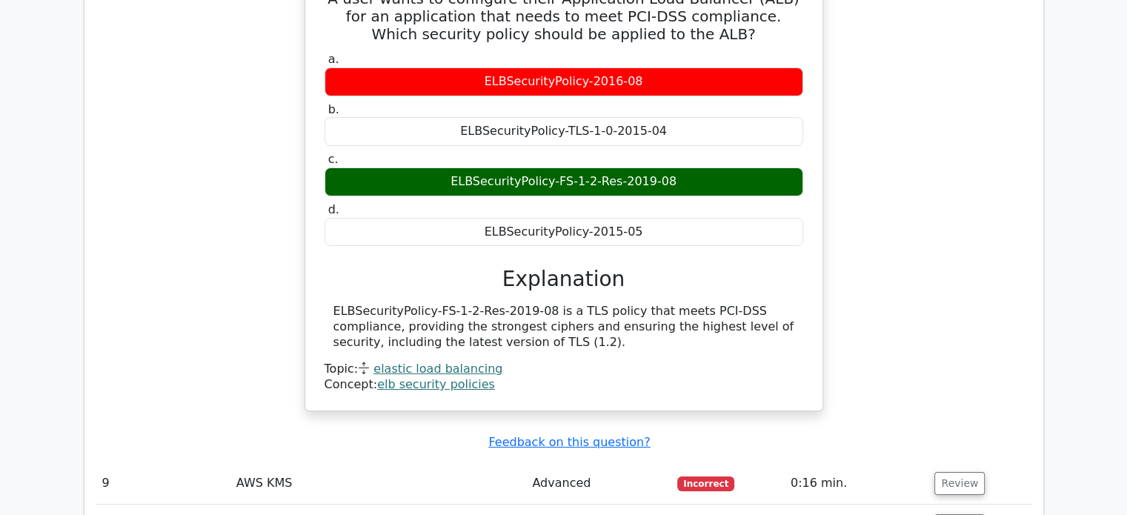
scroll to position [5274, 0]
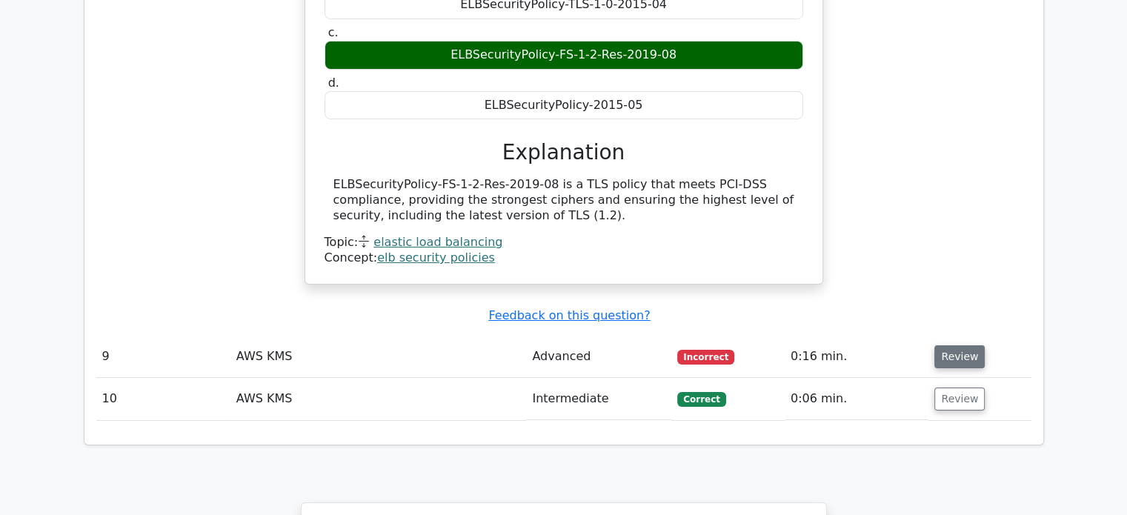
click at [954, 345] on button "Review" at bounding box center [959, 356] width 50 height 23
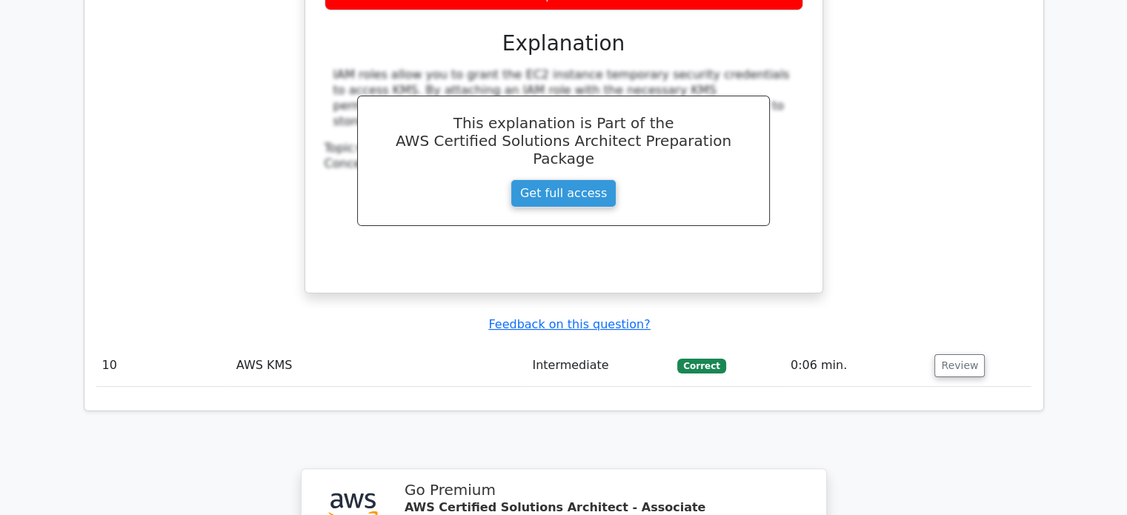
scroll to position [5926, 0]
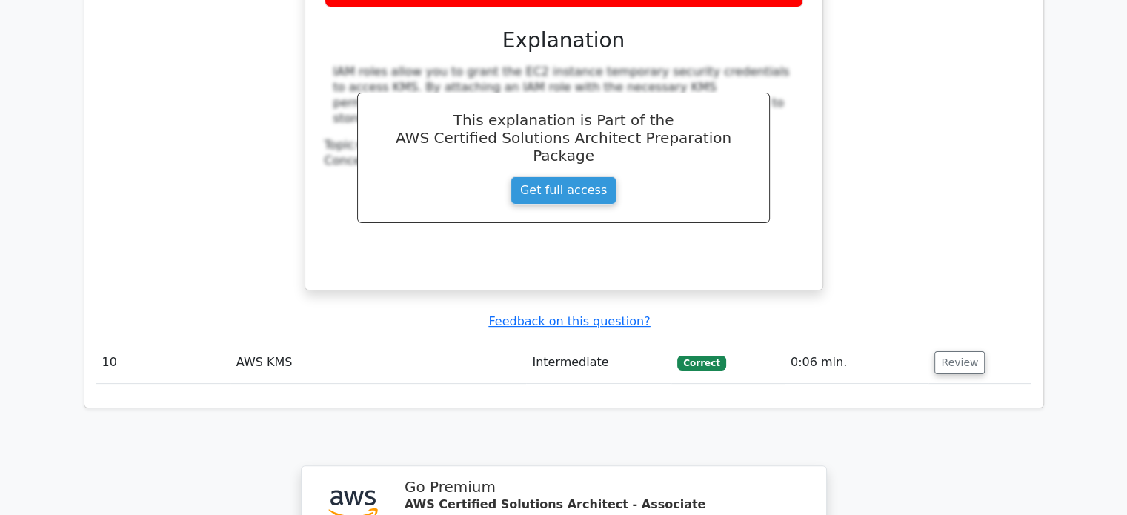
click at [954, 351] on button "Review" at bounding box center [959, 362] width 50 height 23
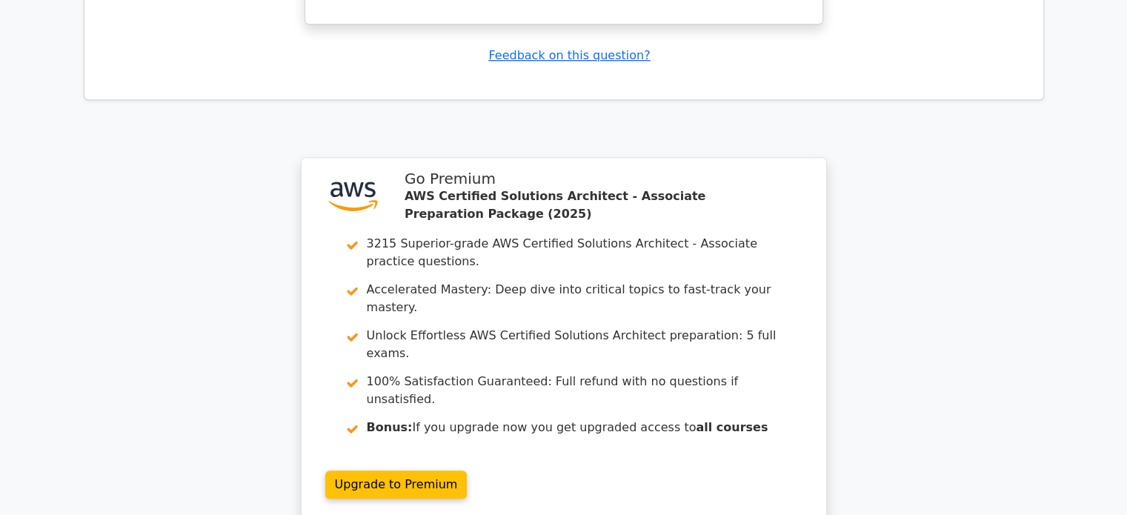
scroll to position [6940, 0]
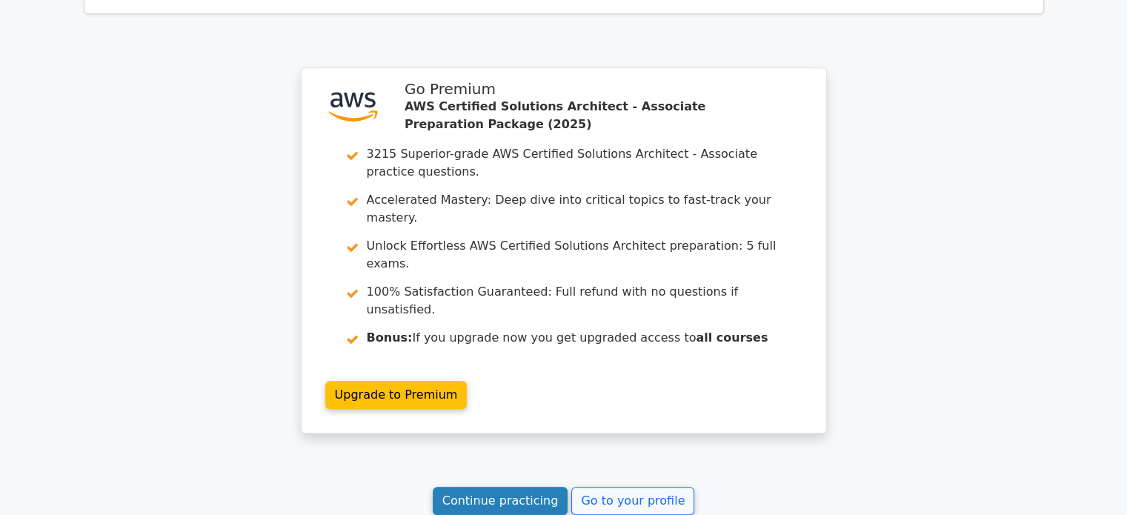
click at [479, 487] on link "Continue practicing" at bounding box center [501, 501] width 136 height 28
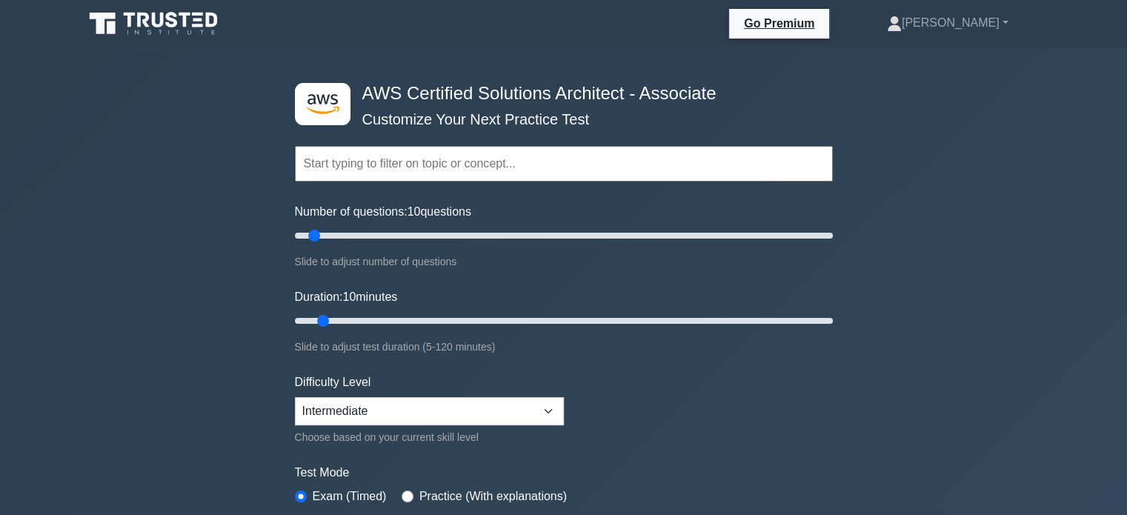
click at [247, 444] on div ".st0{fill:#252F3E;} .st1{fill-rule:evenodd;clip-rule:evenodd;fill:#FF9900;} AWS…" at bounding box center [563, 478] width 1127 height 862
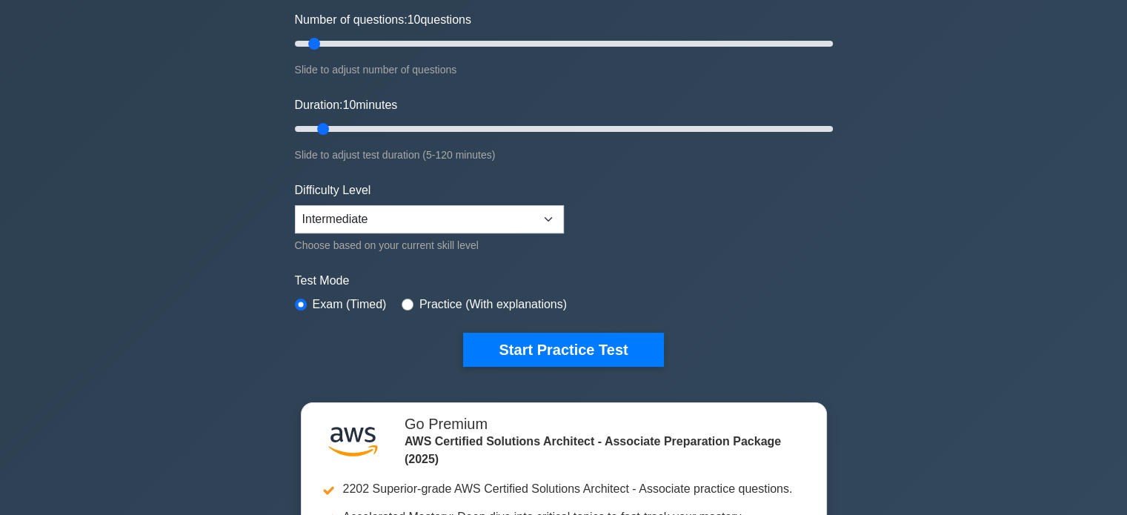
scroll to position [237, 0]
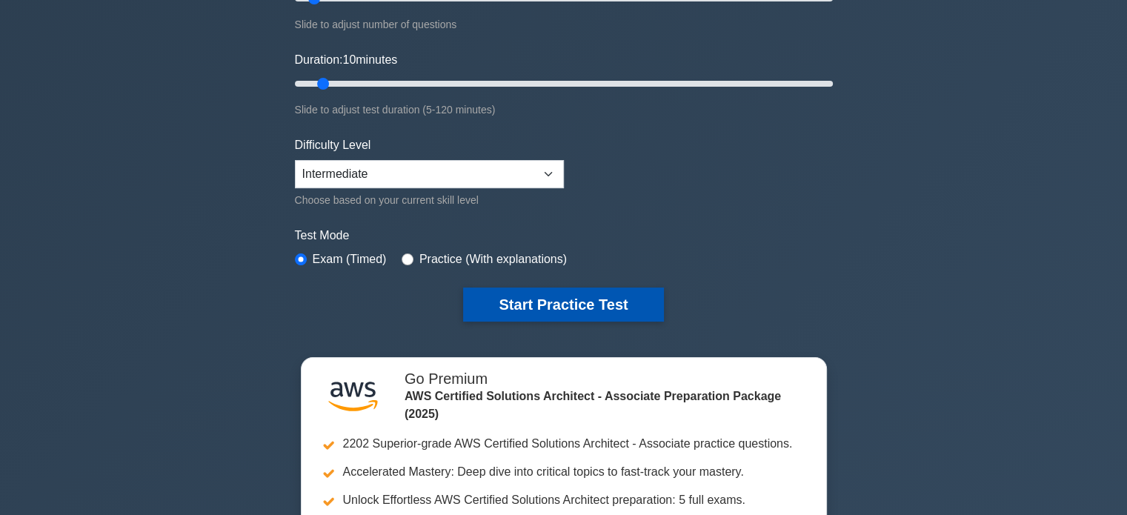
click at [539, 292] on button "Start Practice Test" at bounding box center [563, 304] width 200 height 34
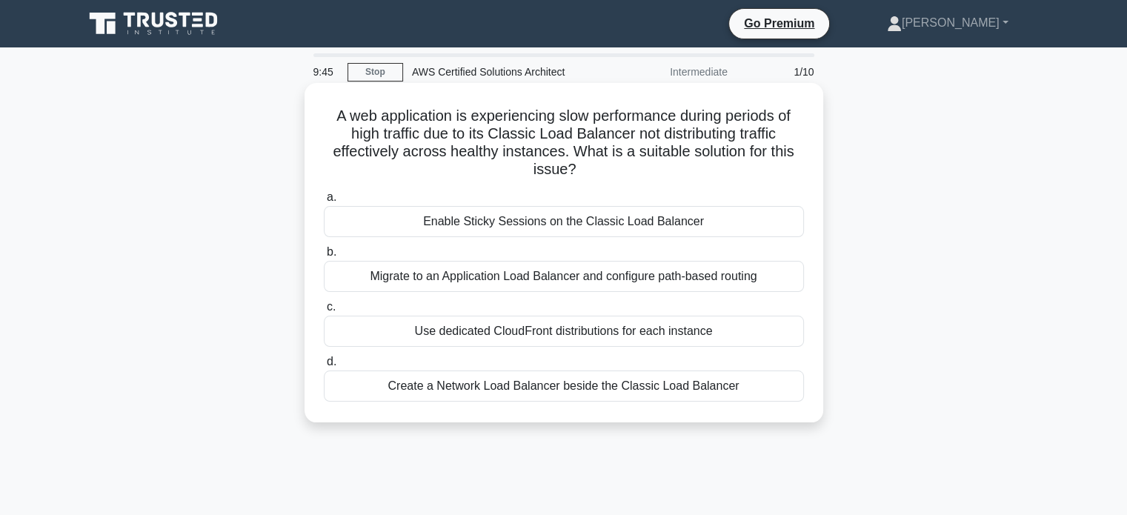
click at [405, 280] on div "Migrate to an Application Load Balancer and configure path-based routing" at bounding box center [564, 276] width 480 height 31
click at [324, 257] on input "b. Migrate to an Application Load Balancer and configure path-based routing" at bounding box center [324, 252] width 0 height 10
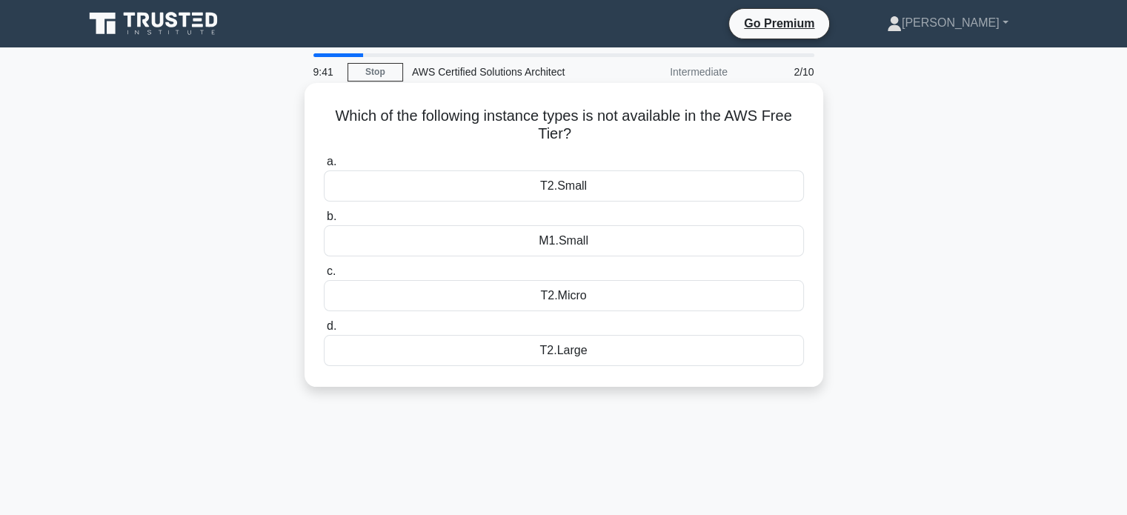
click at [554, 350] on div "T2.Large" at bounding box center [564, 350] width 480 height 31
click at [324, 331] on input "d. T2.Large" at bounding box center [324, 327] width 0 height 10
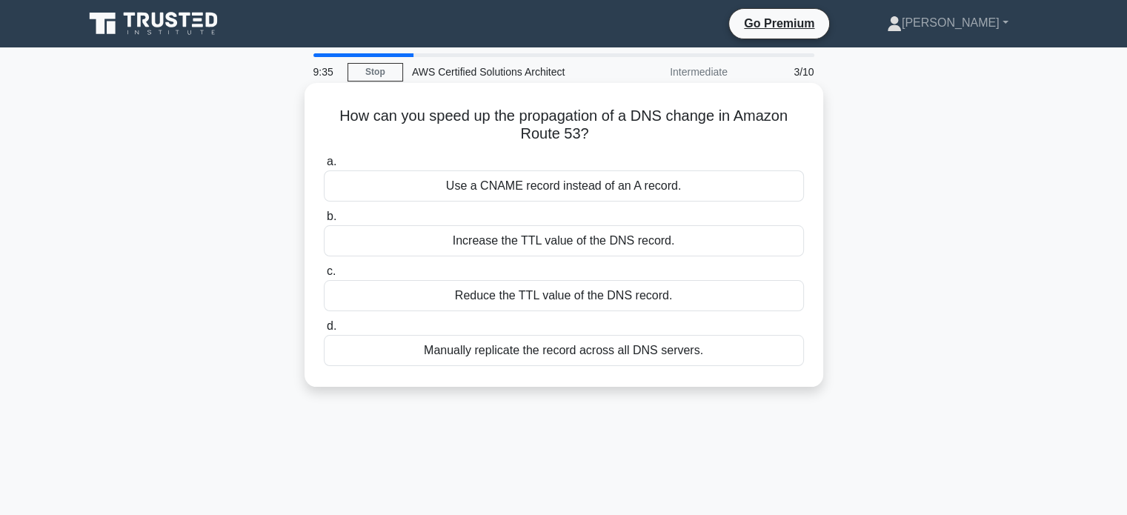
click at [469, 310] on div "Reduce the TTL value of the DNS record." at bounding box center [564, 295] width 480 height 31
click at [324, 276] on input "c. Reduce the TTL value of the DNS record." at bounding box center [324, 272] width 0 height 10
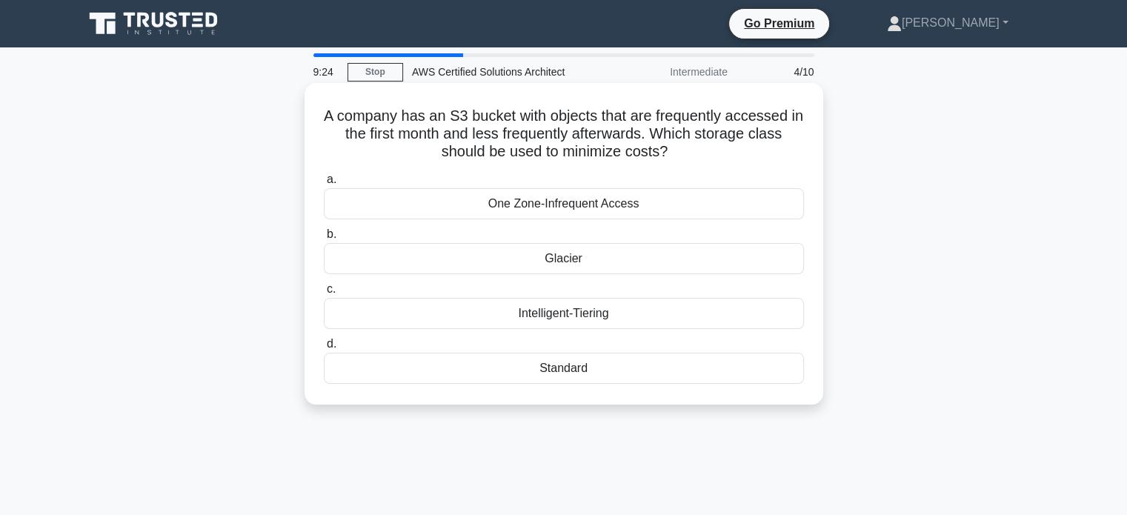
click at [542, 365] on div "Standard" at bounding box center [564, 368] width 480 height 31
click at [324, 349] on input "d. Standard" at bounding box center [324, 344] width 0 height 10
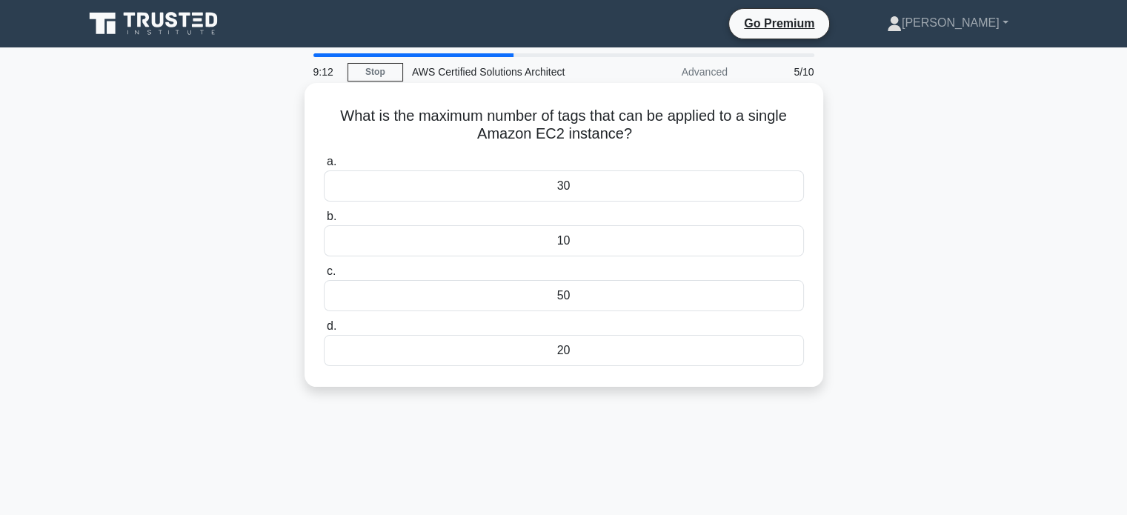
click at [564, 236] on div "10" at bounding box center [564, 240] width 480 height 31
click at [324, 222] on input "b. 10" at bounding box center [324, 217] width 0 height 10
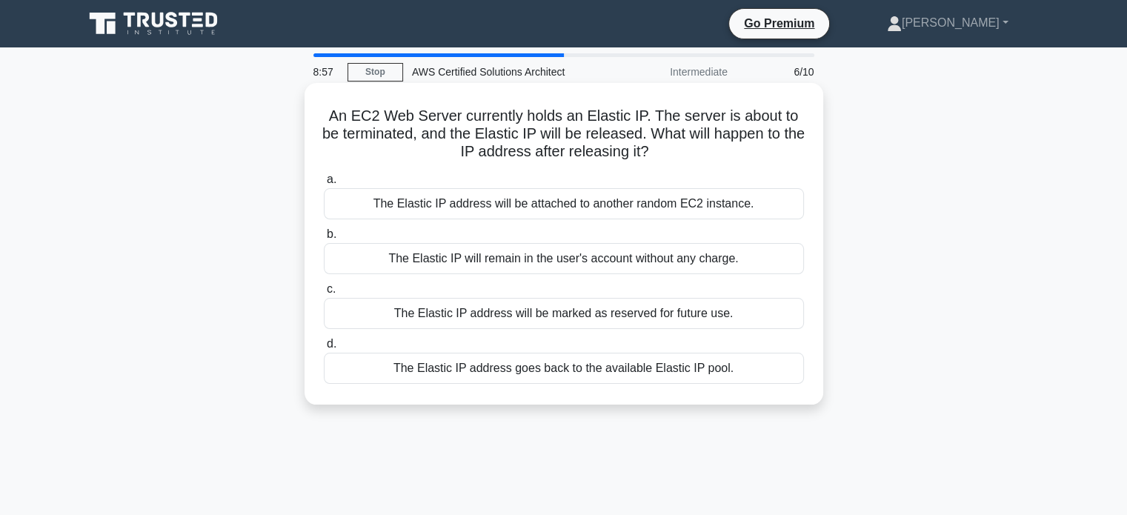
click at [472, 364] on div "The Elastic IP address goes back to the available Elastic IP pool." at bounding box center [564, 368] width 480 height 31
click at [324, 349] on input "d. The Elastic IP address goes back to the available Elastic IP pool." at bounding box center [324, 344] width 0 height 10
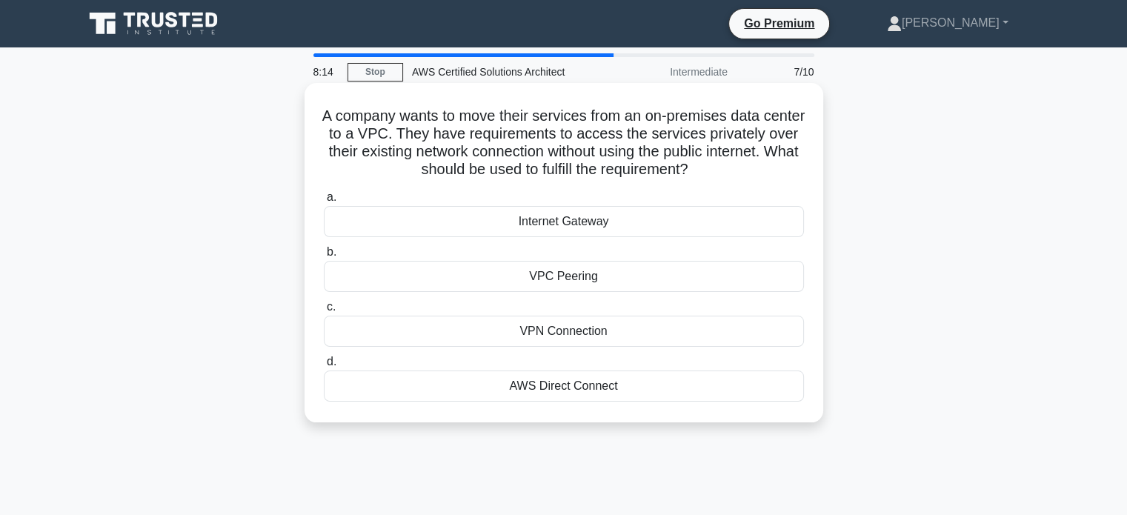
click at [542, 279] on div "VPC Peering" at bounding box center [564, 276] width 480 height 31
click at [324, 257] on input "b. VPC Peering" at bounding box center [324, 252] width 0 height 10
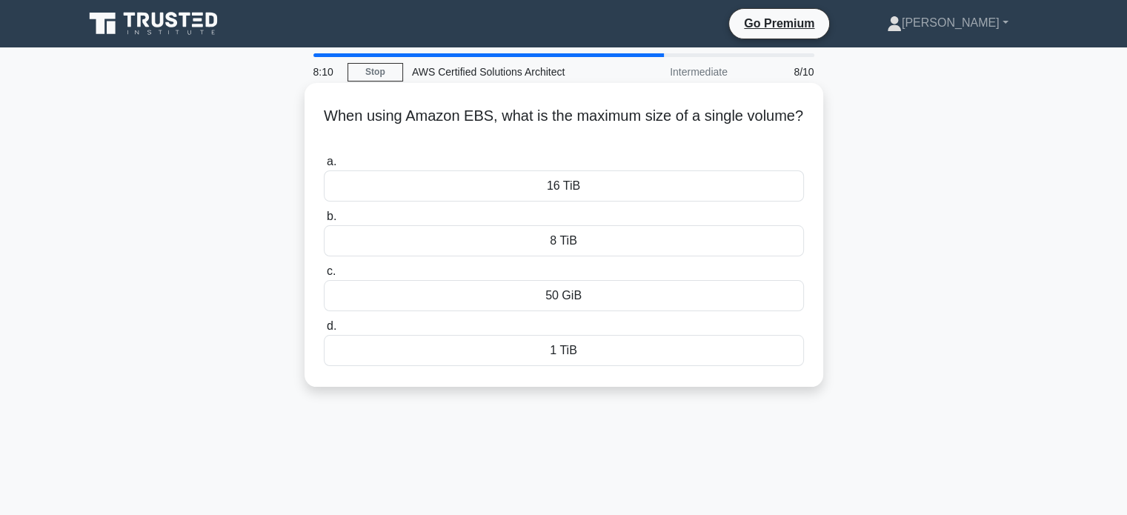
click at [493, 181] on div "16 TiB" at bounding box center [564, 185] width 480 height 31
click at [324, 167] on input "a. 16 TiB" at bounding box center [324, 162] width 0 height 10
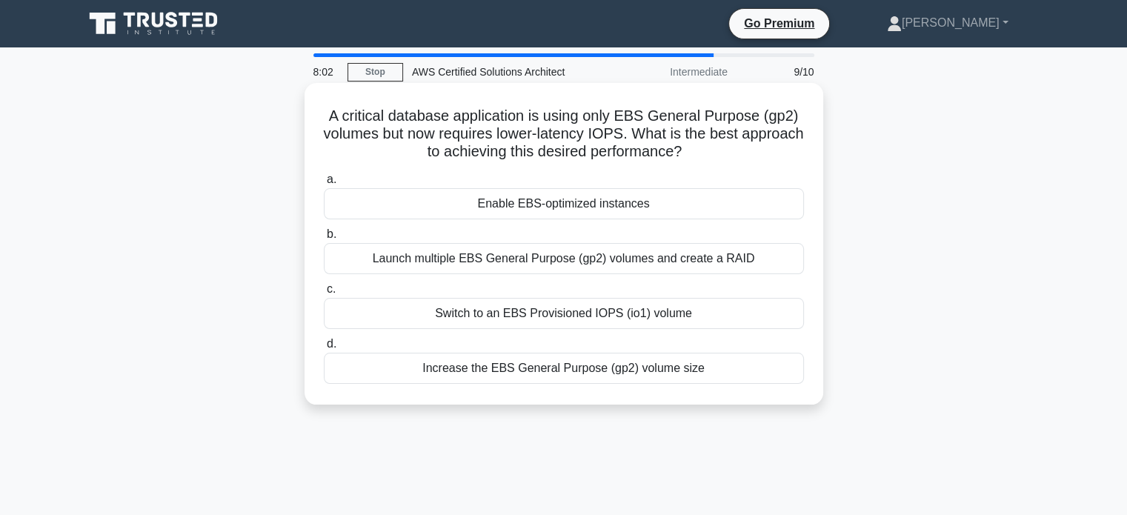
click at [579, 324] on div "Switch to an EBS Provisioned IOPS (io1) volume" at bounding box center [564, 313] width 480 height 31
click at [324, 294] on input "c. Switch to an EBS Provisioned IOPS (io1) volume" at bounding box center [324, 290] width 0 height 10
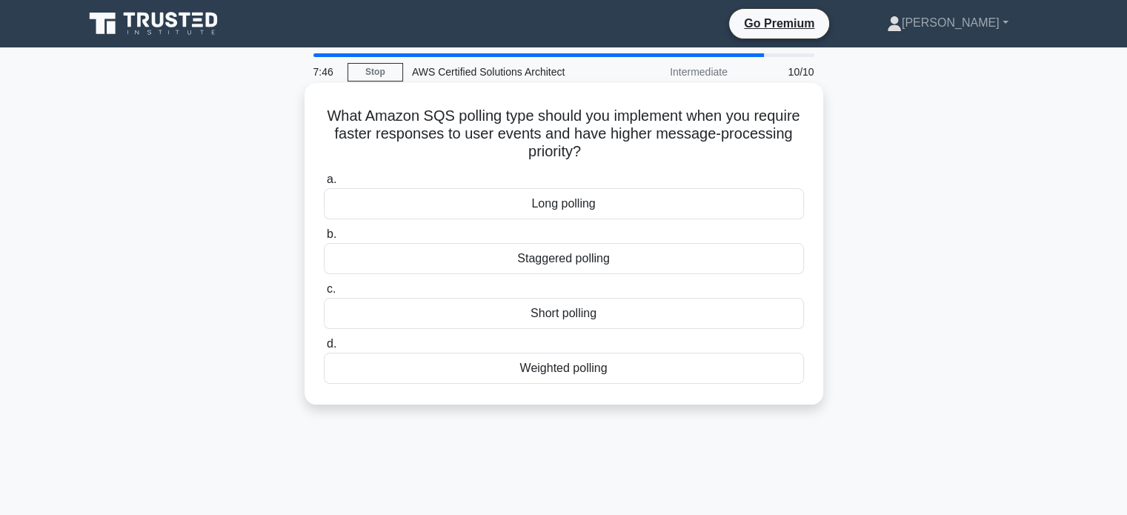
click at [519, 315] on div "Short polling" at bounding box center [564, 313] width 480 height 31
click at [324, 294] on input "c. Short polling" at bounding box center [324, 290] width 0 height 10
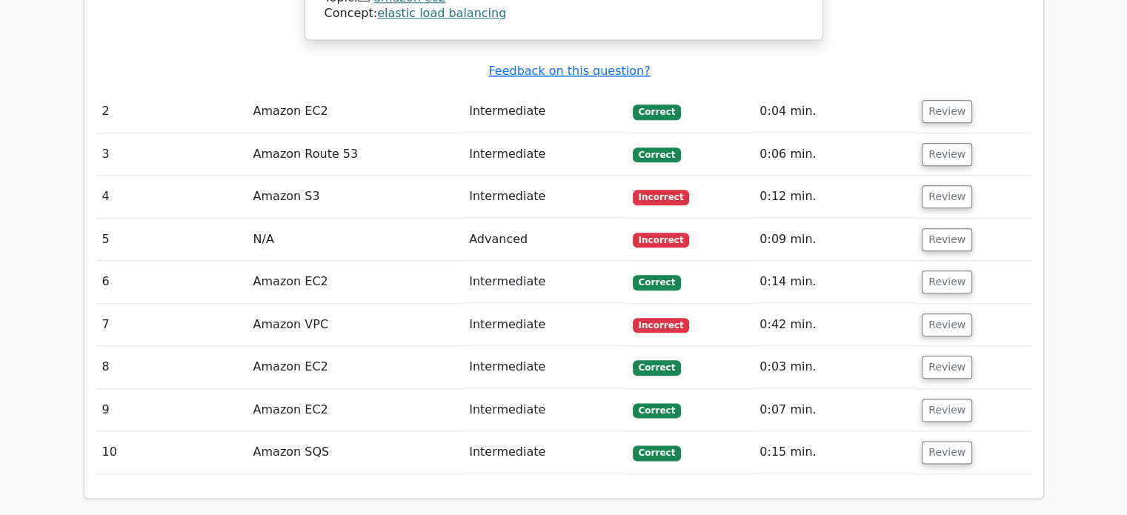
scroll to position [1709, 0]
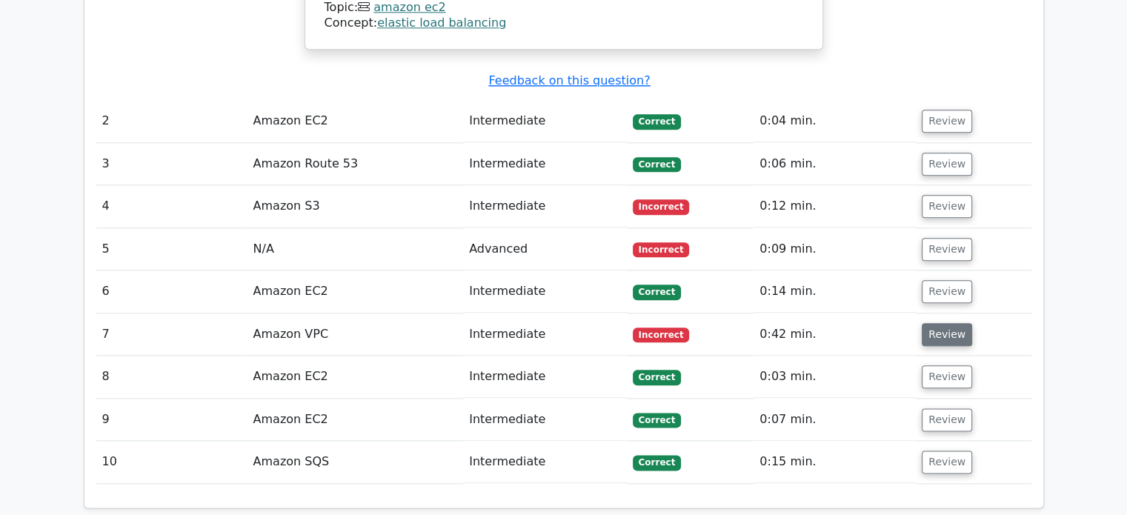
click at [941, 323] on button "Review" at bounding box center [947, 334] width 50 height 23
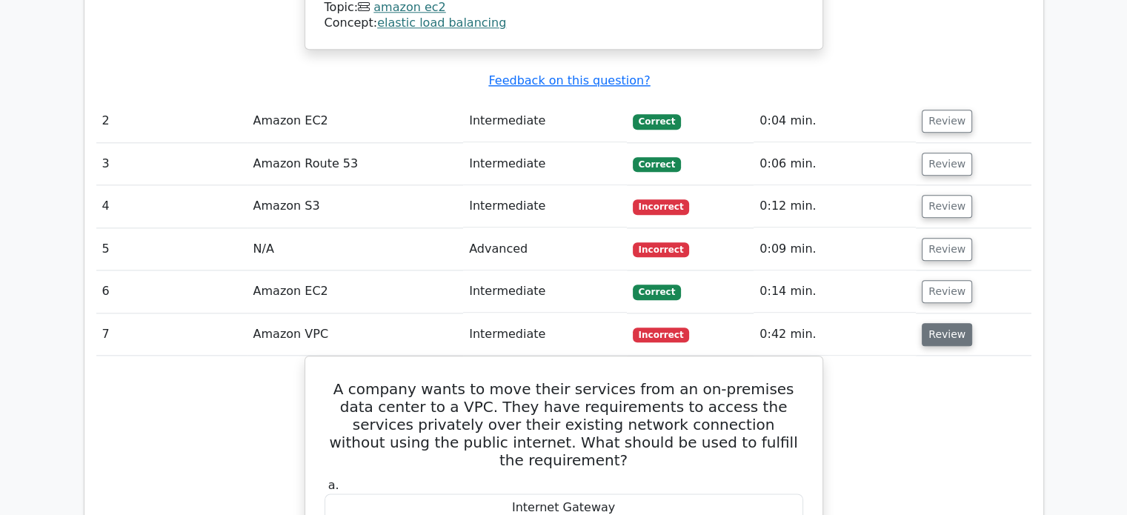
click at [941, 323] on button "Review" at bounding box center [947, 334] width 50 height 23
